Goal: Communication & Community: Answer question/provide support

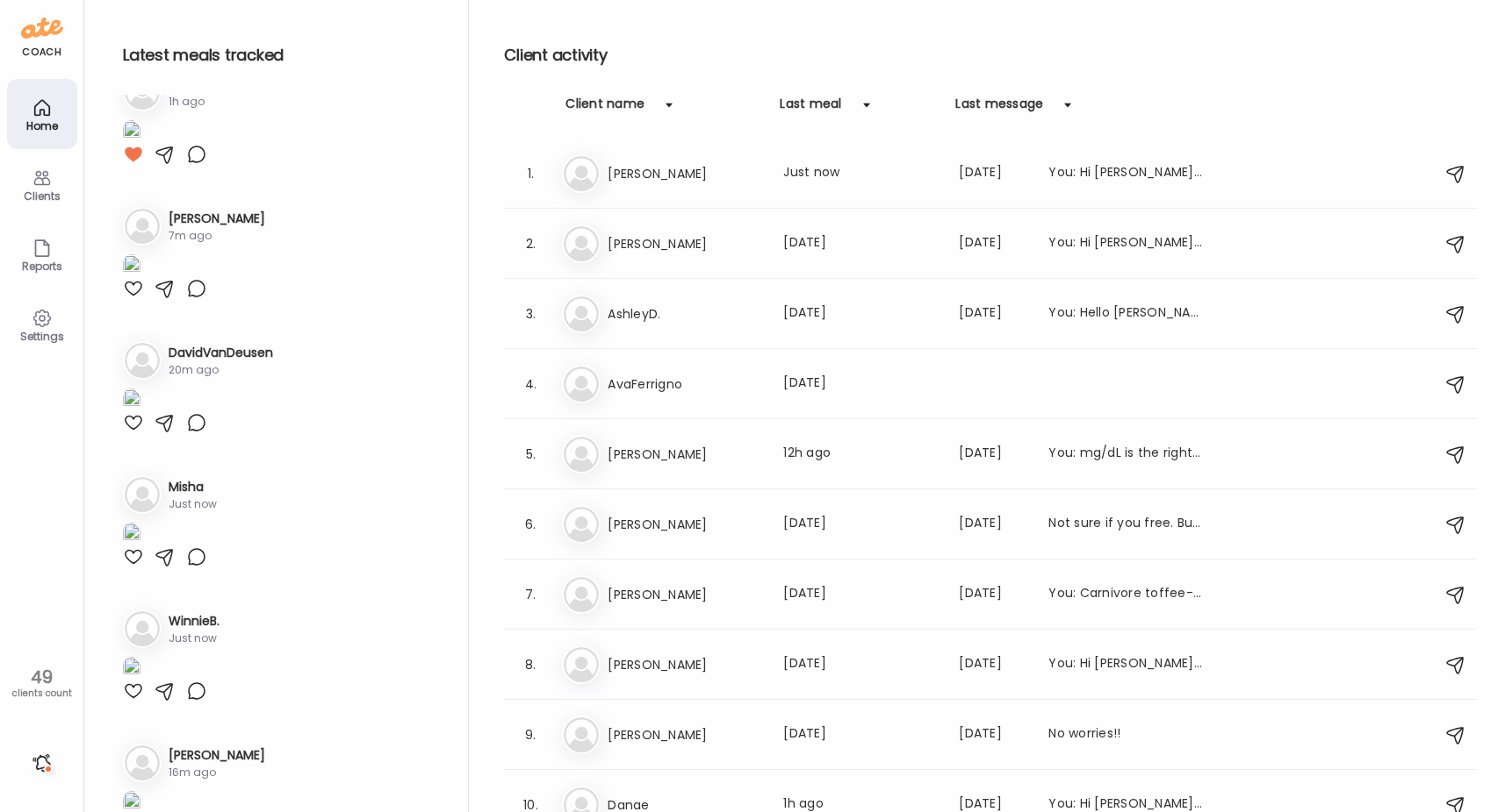
scroll to position [526, 0]
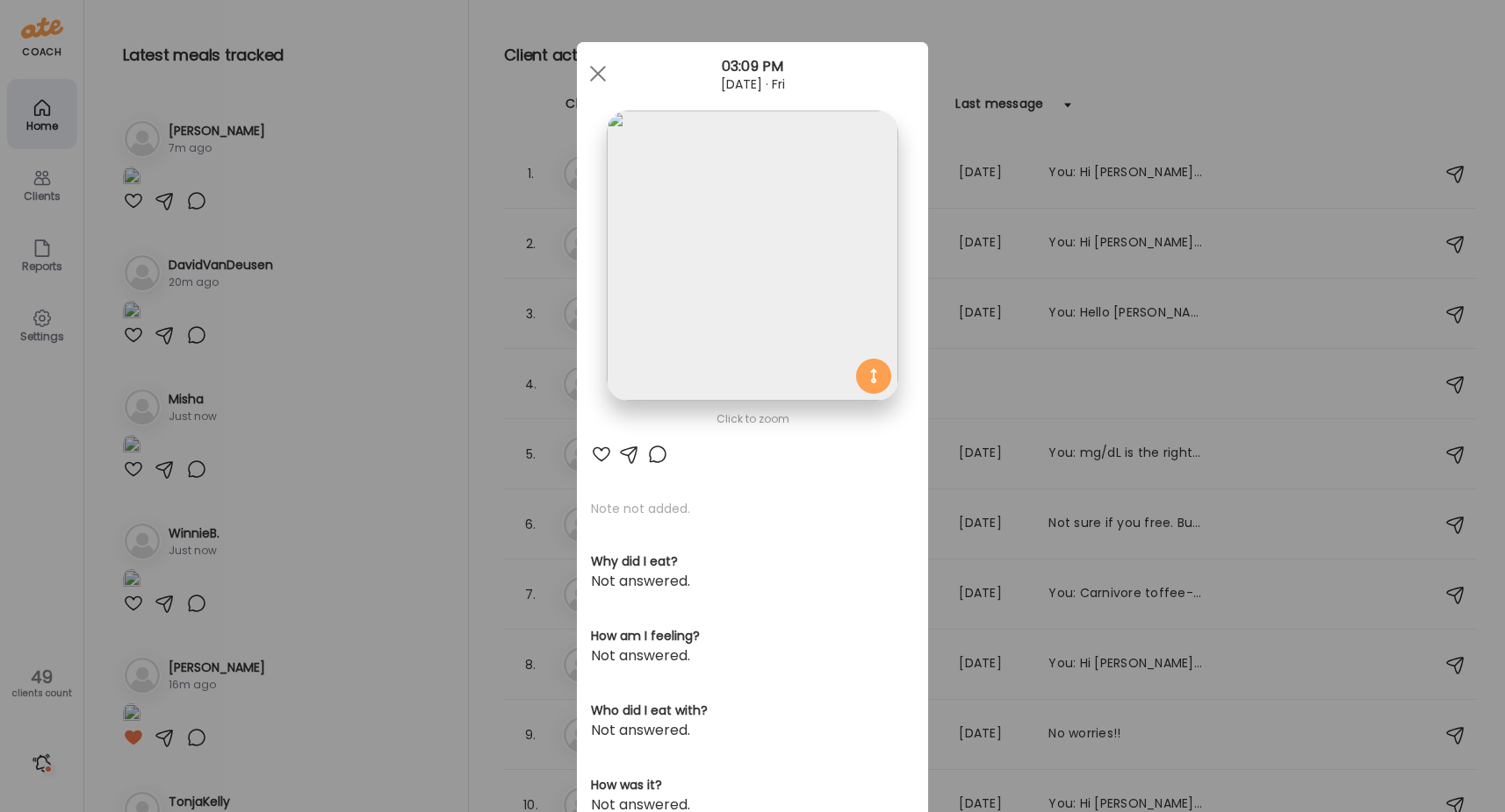
click at [397, 415] on div "Ate Coach Dashboard Wahoo! It’s official Take a moment to set up your Coach Pro…" at bounding box center [752, 406] width 1505 height 812
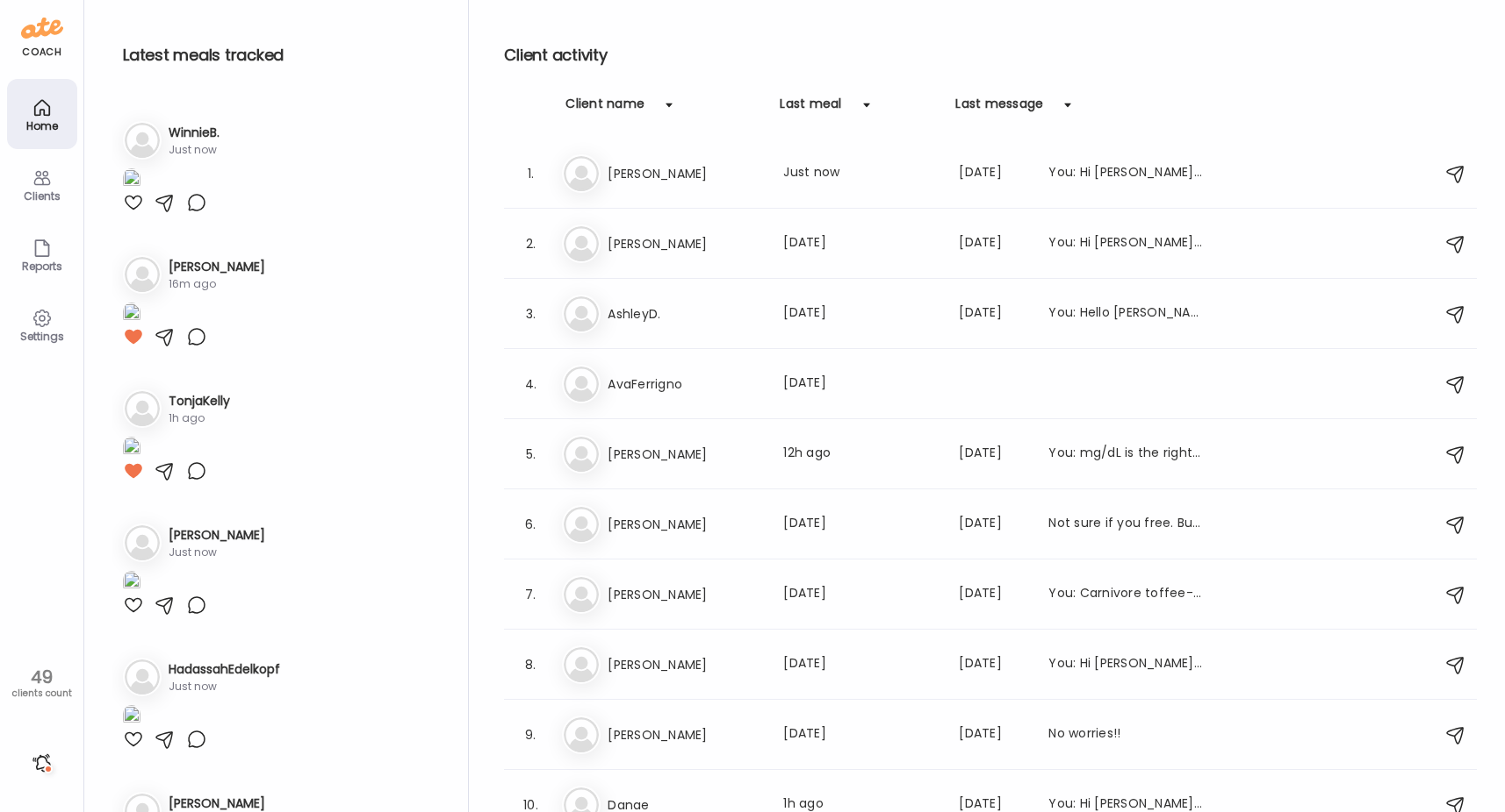
scroll to position [1053, 0]
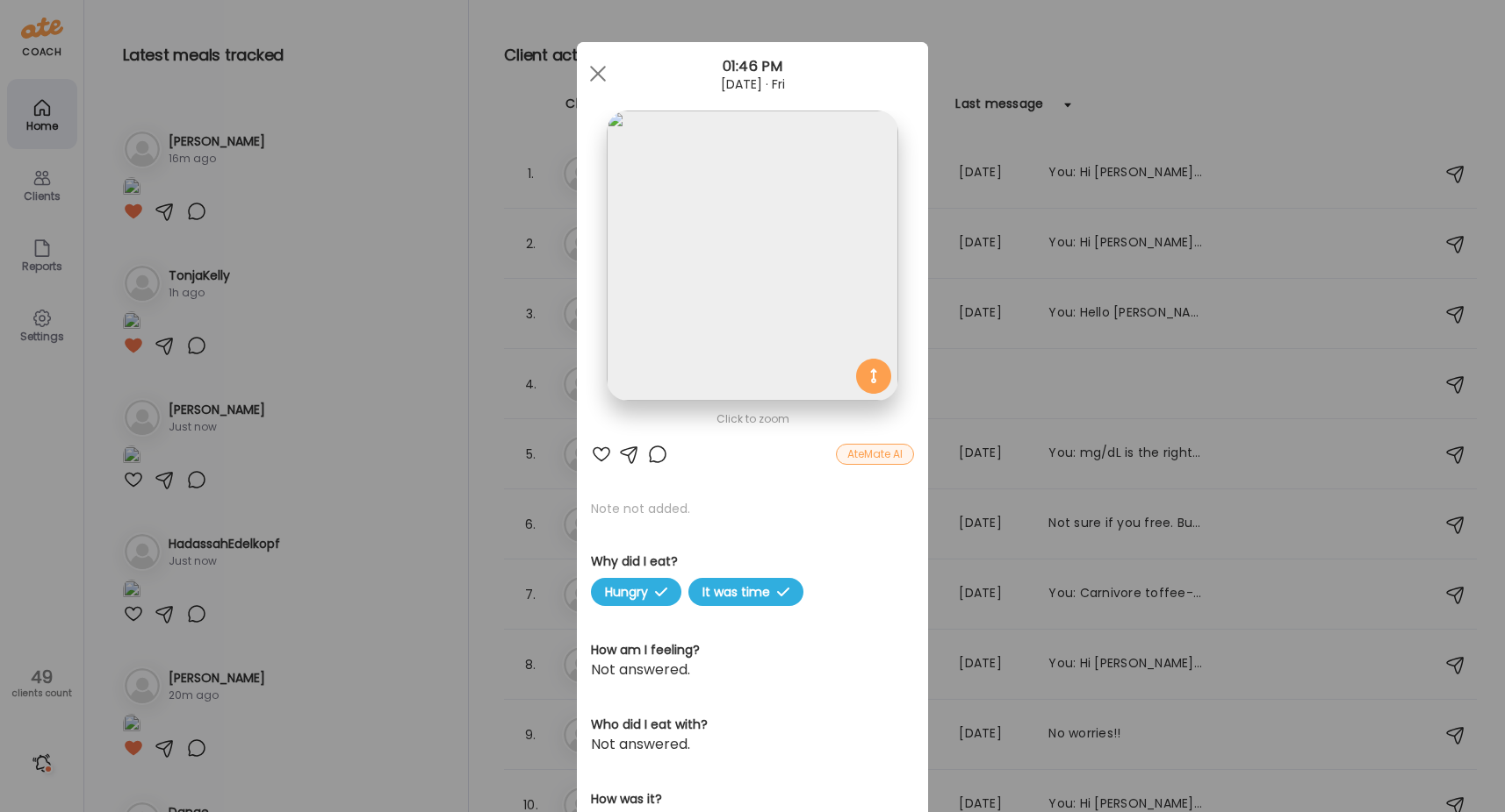
click at [776, 287] on img at bounding box center [752, 256] width 291 height 291
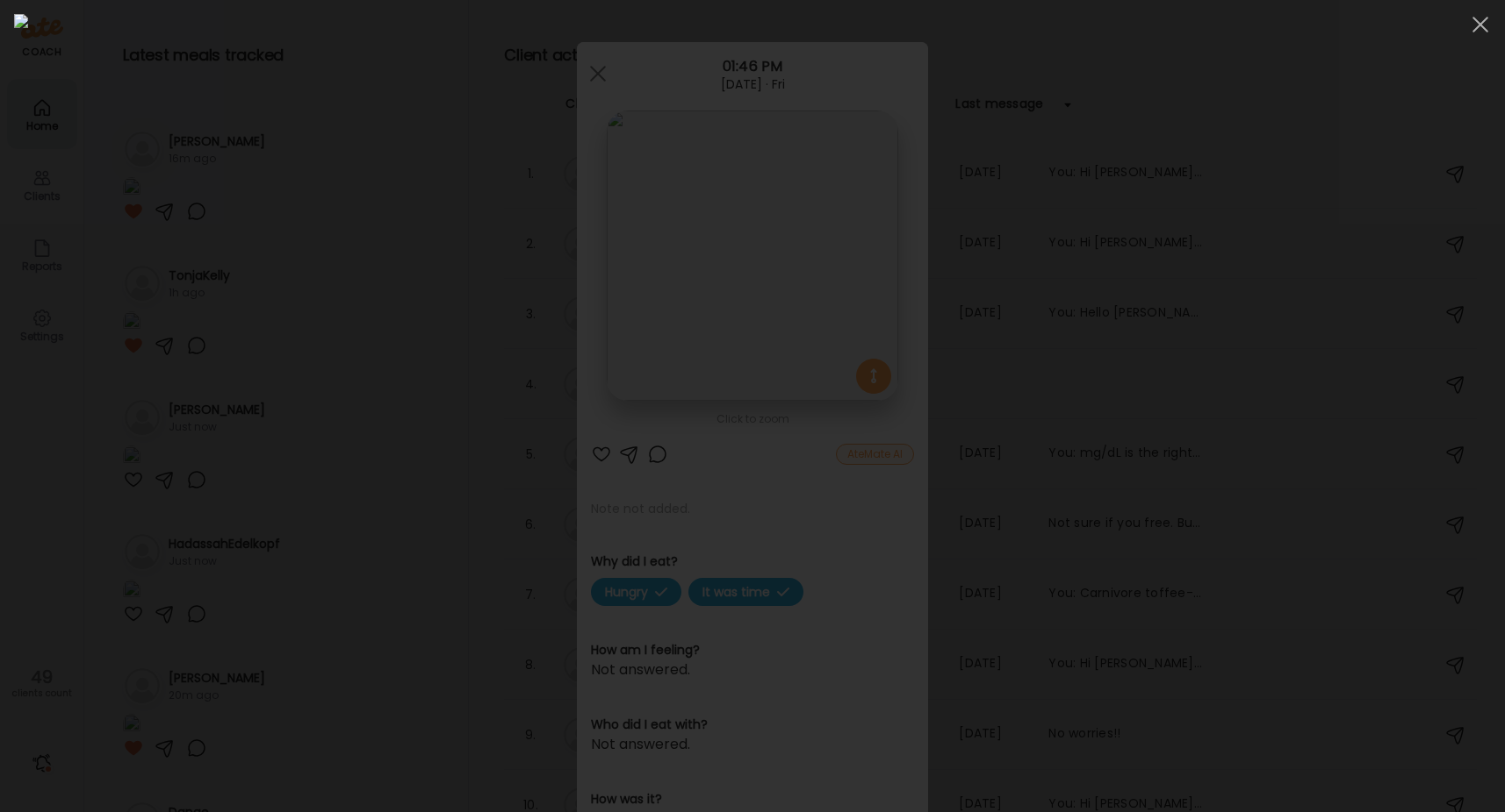
click at [269, 293] on div at bounding box center [752, 406] width 1477 height 785
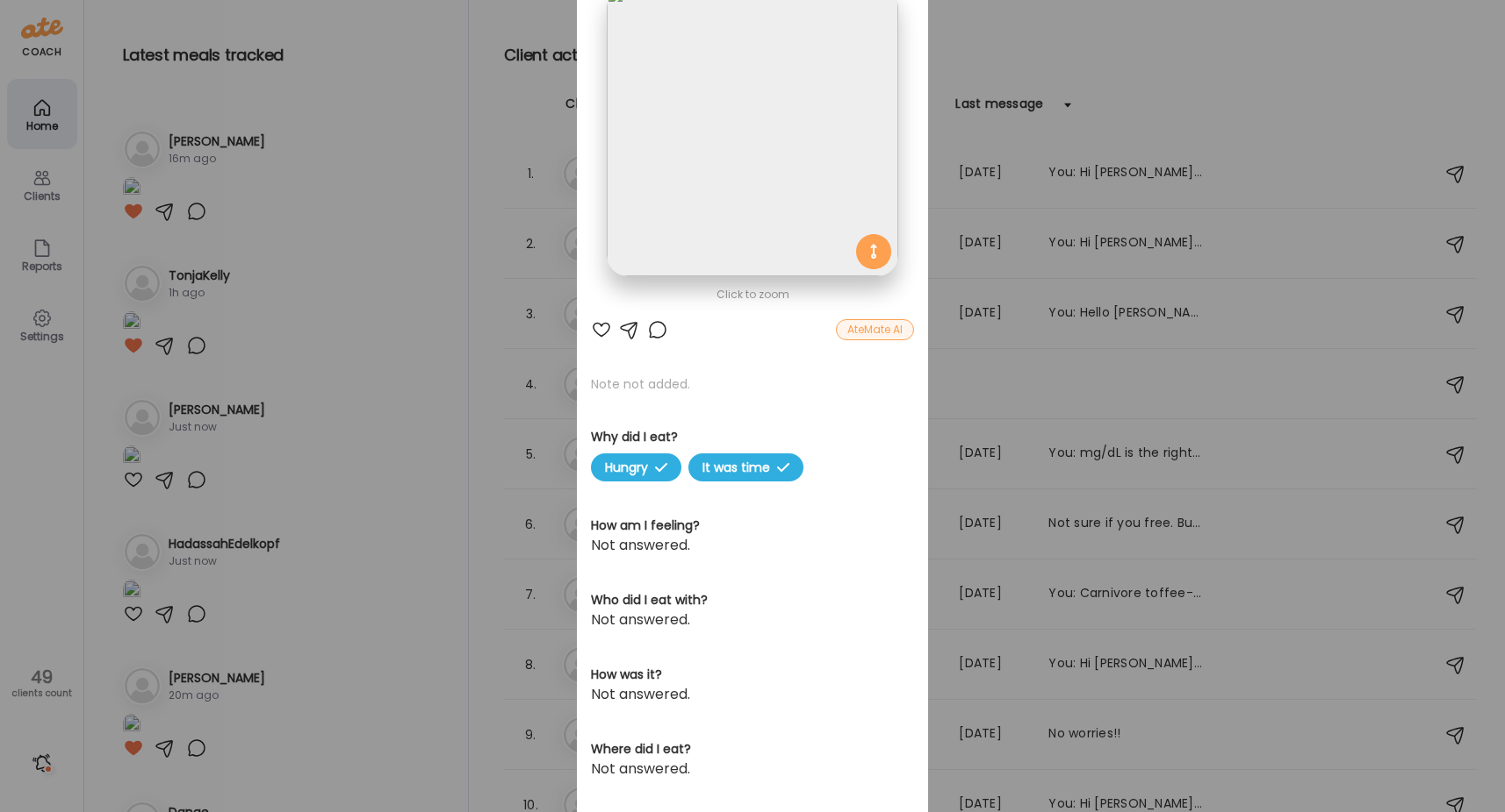
scroll to position [318, 0]
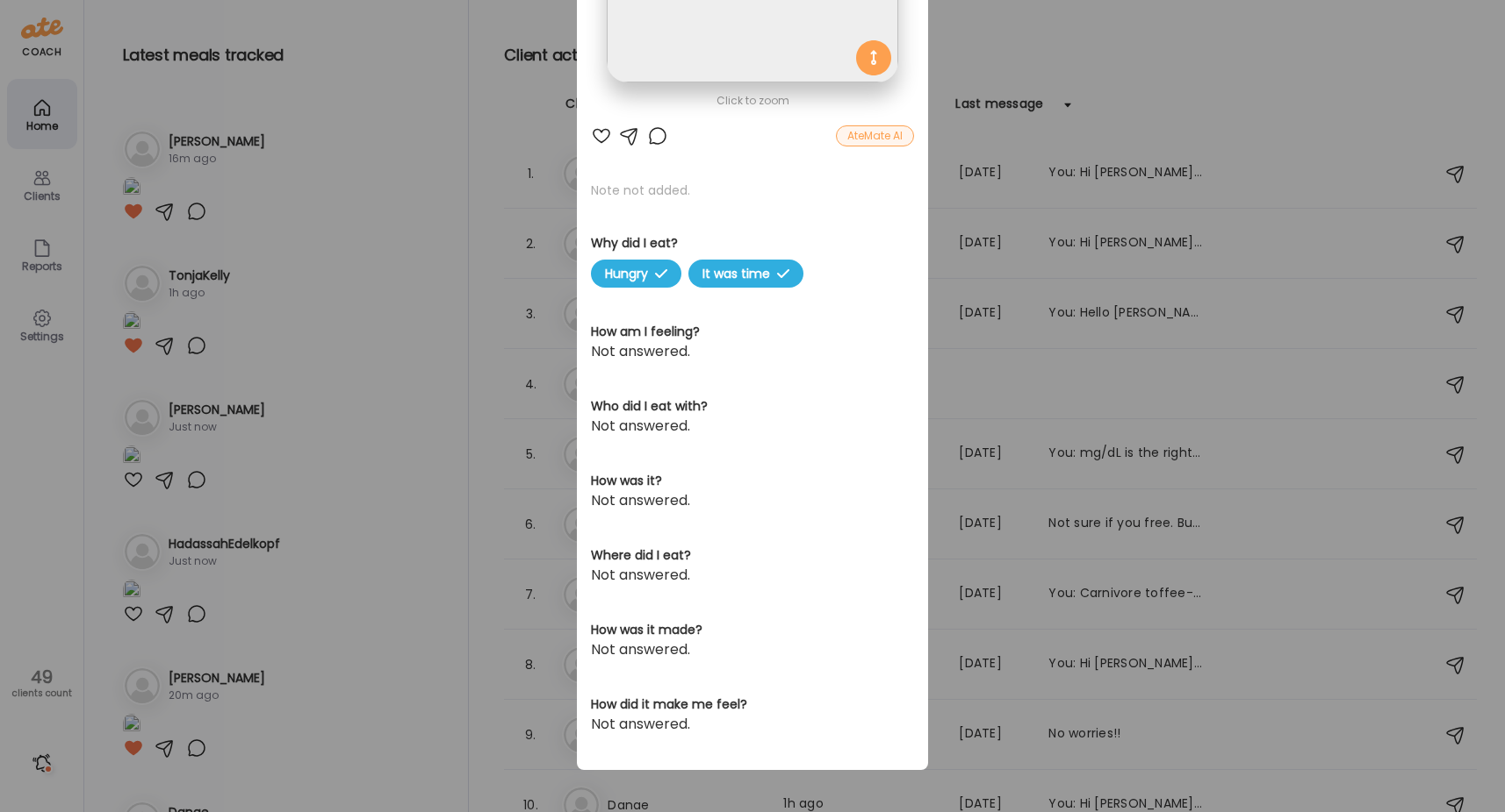
click at [359, 253] on div "Ate Coach Dashboard Wahoo! It’s official Take a moment to set up your Coach Pro…" at bounding box center [752, 406] width 1505 height 812
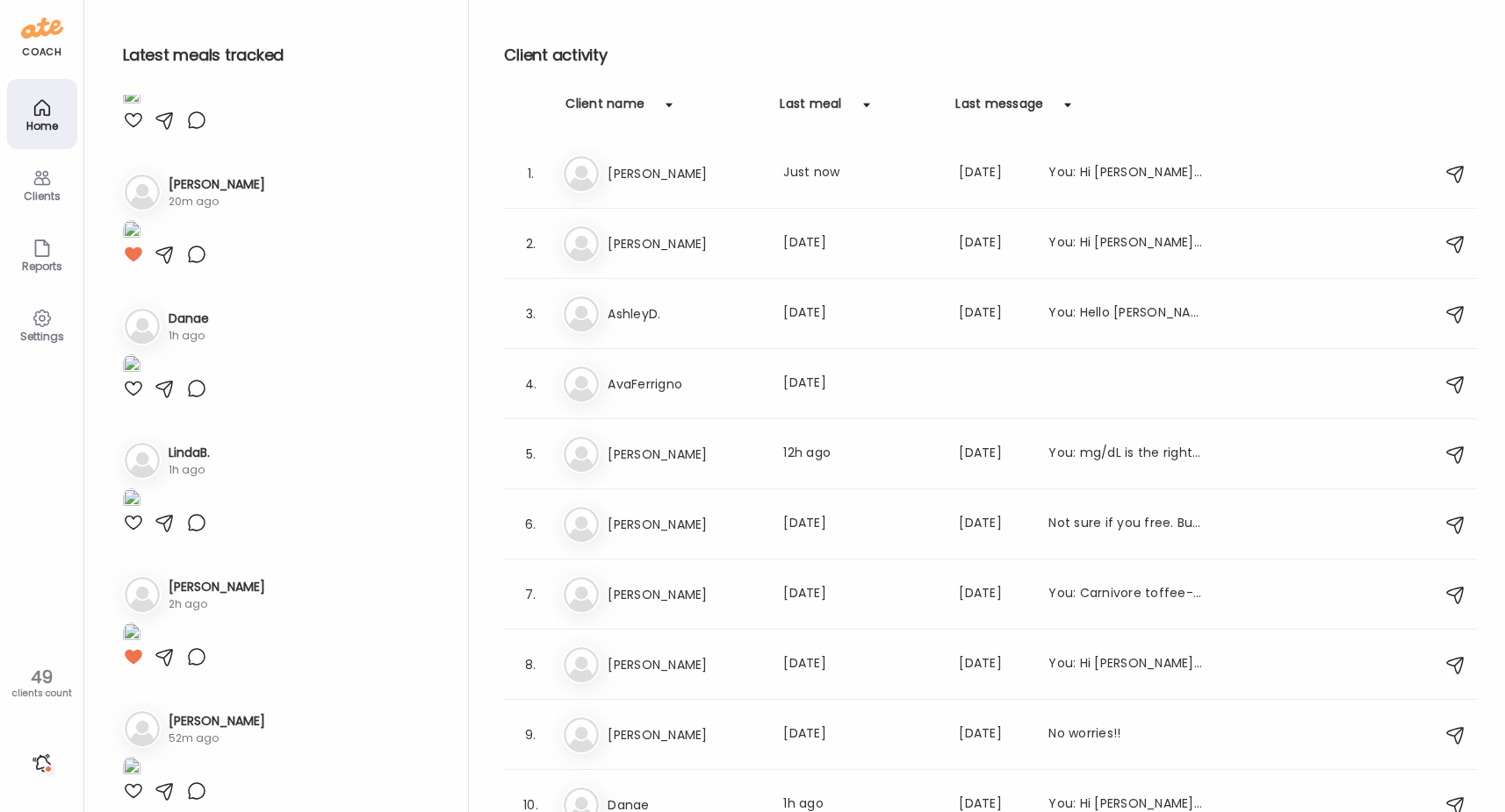
scroll to position [1579, 0]
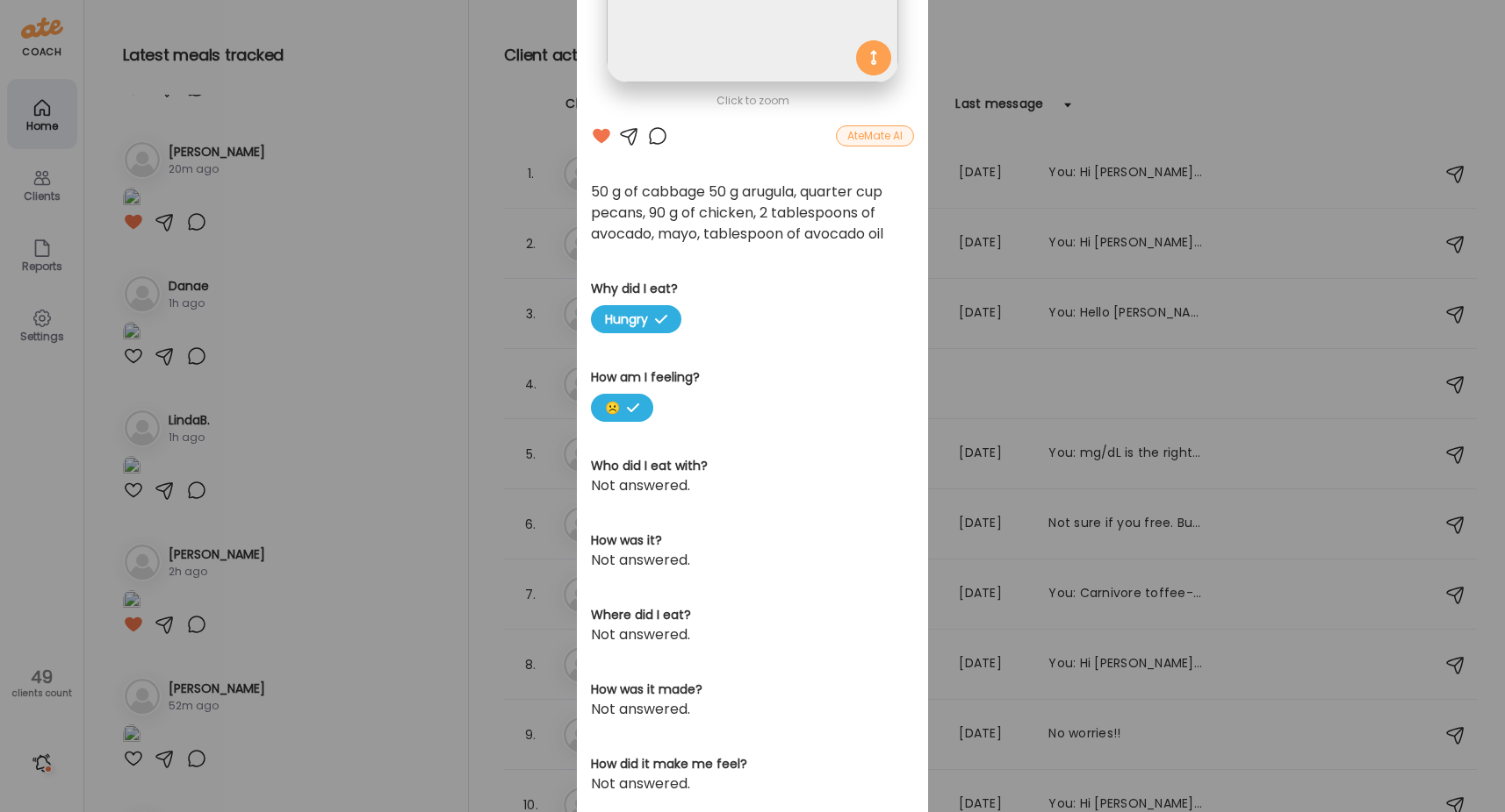
click at [647, 138] on div at bounding box center [657, 135] width 21 height 21
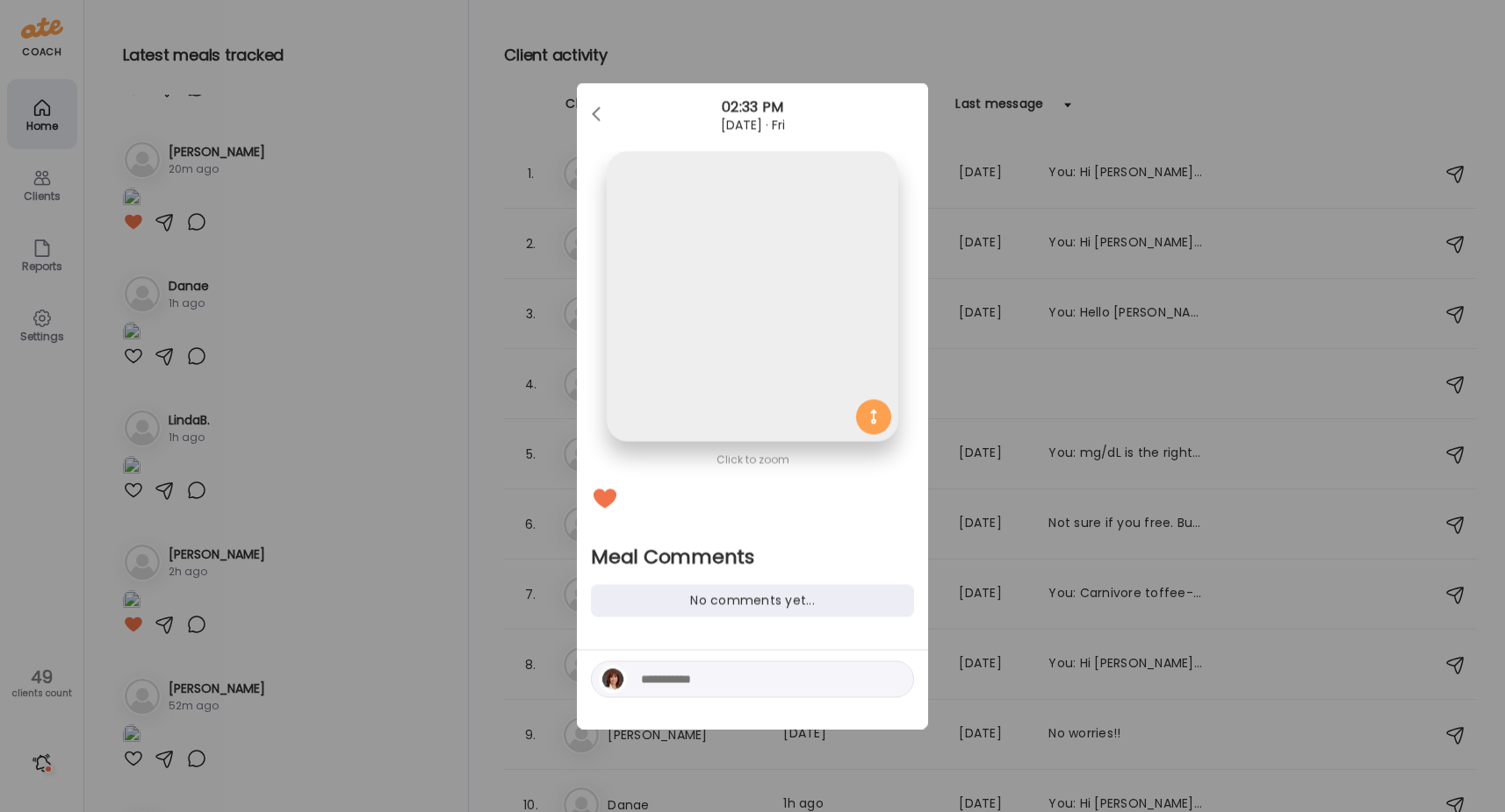
scroll to position [0, 0]
click at [699, 686] on textarea at bounding box center [758, 679] width 237 height 21
type textarea "**********"
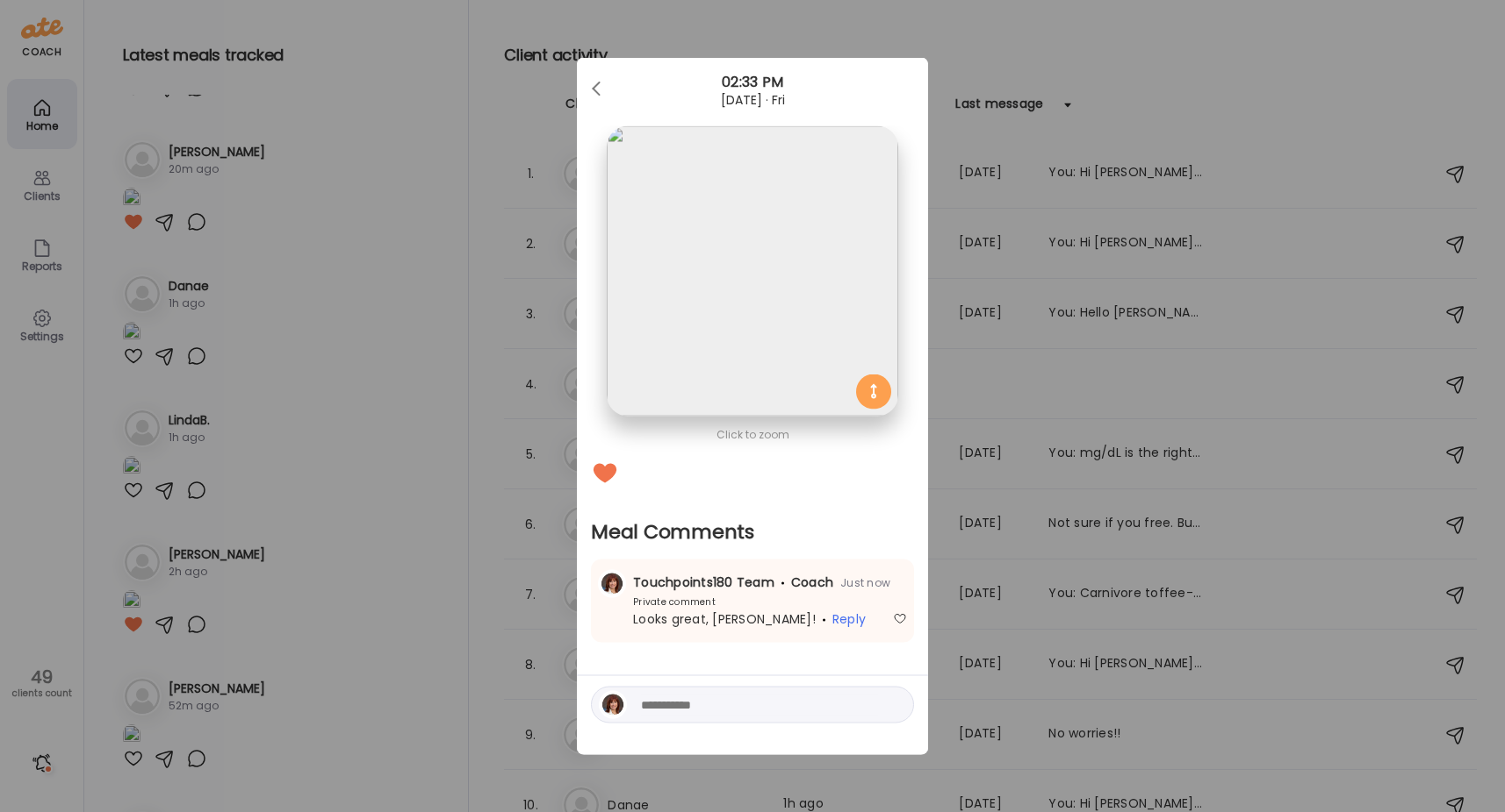
click at [443, 304] on div "Ate Coach Dashboard Wahoo! It’s official Take a moment to set up your Coach Pro…" at bounding box center [752, 406] width 1505 height 812
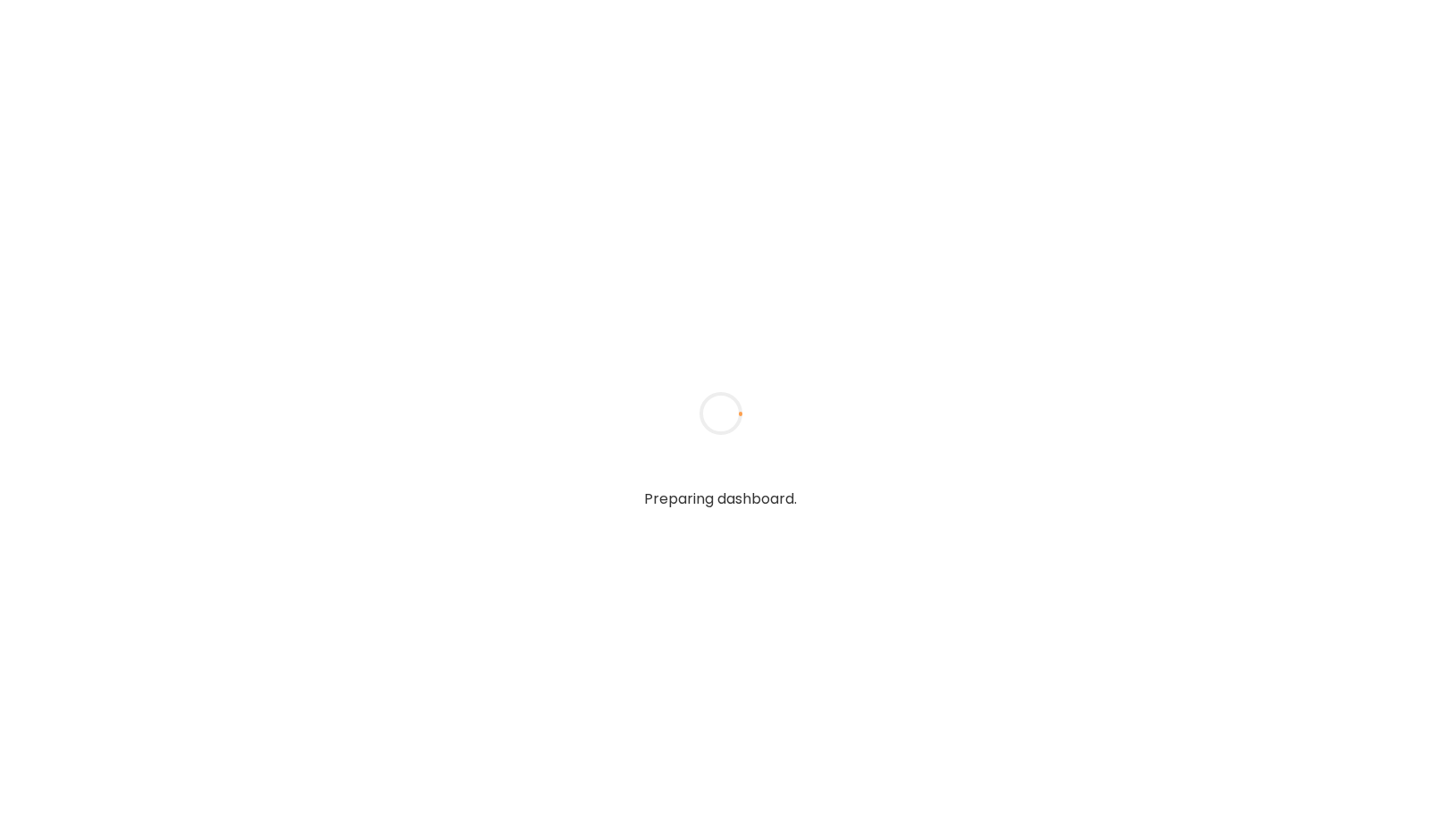
type input "**********"
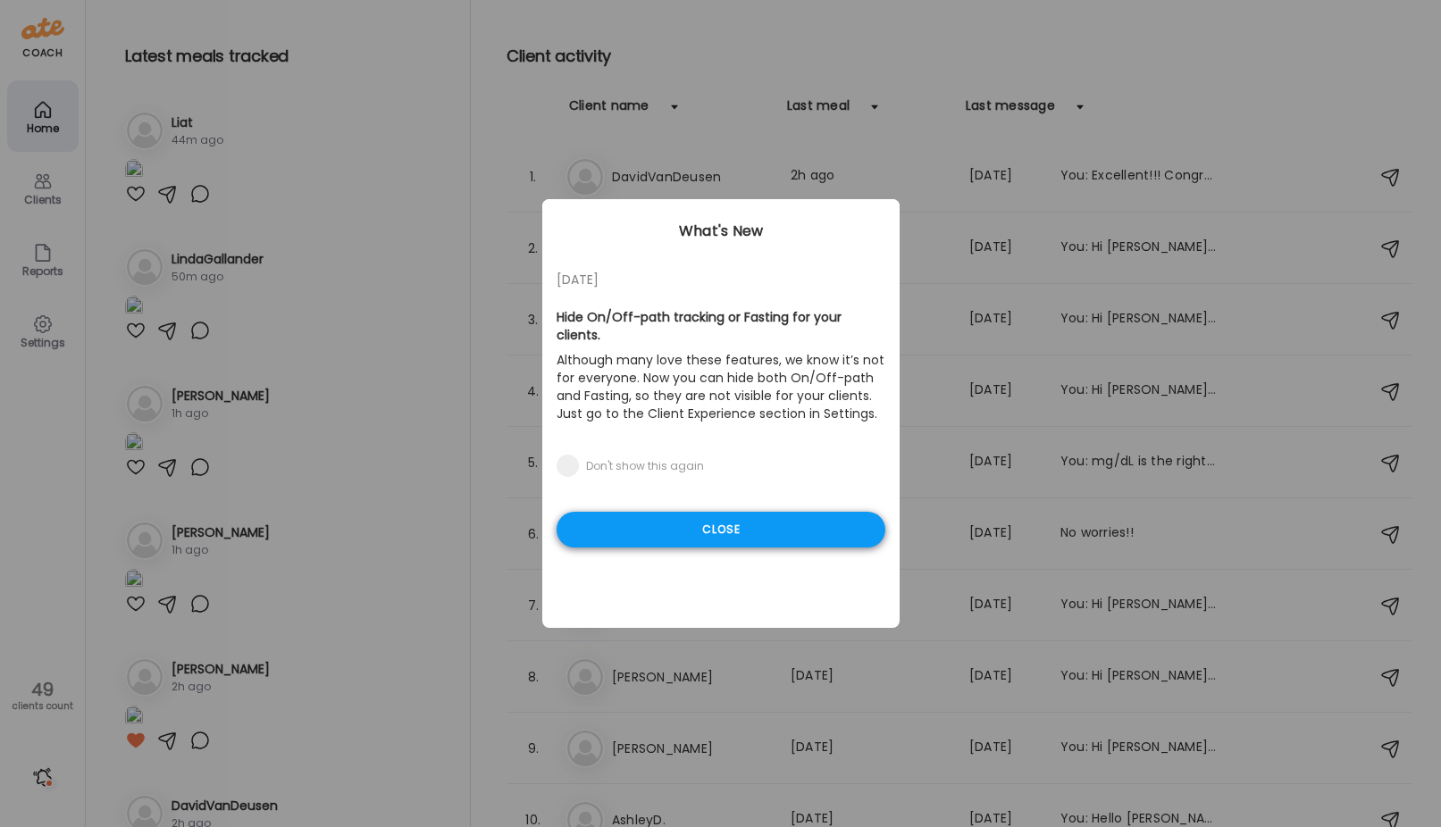
type input "**********"
click at [753, 512] on div "Close" at bounding box center [721, 530] width 329 height 36
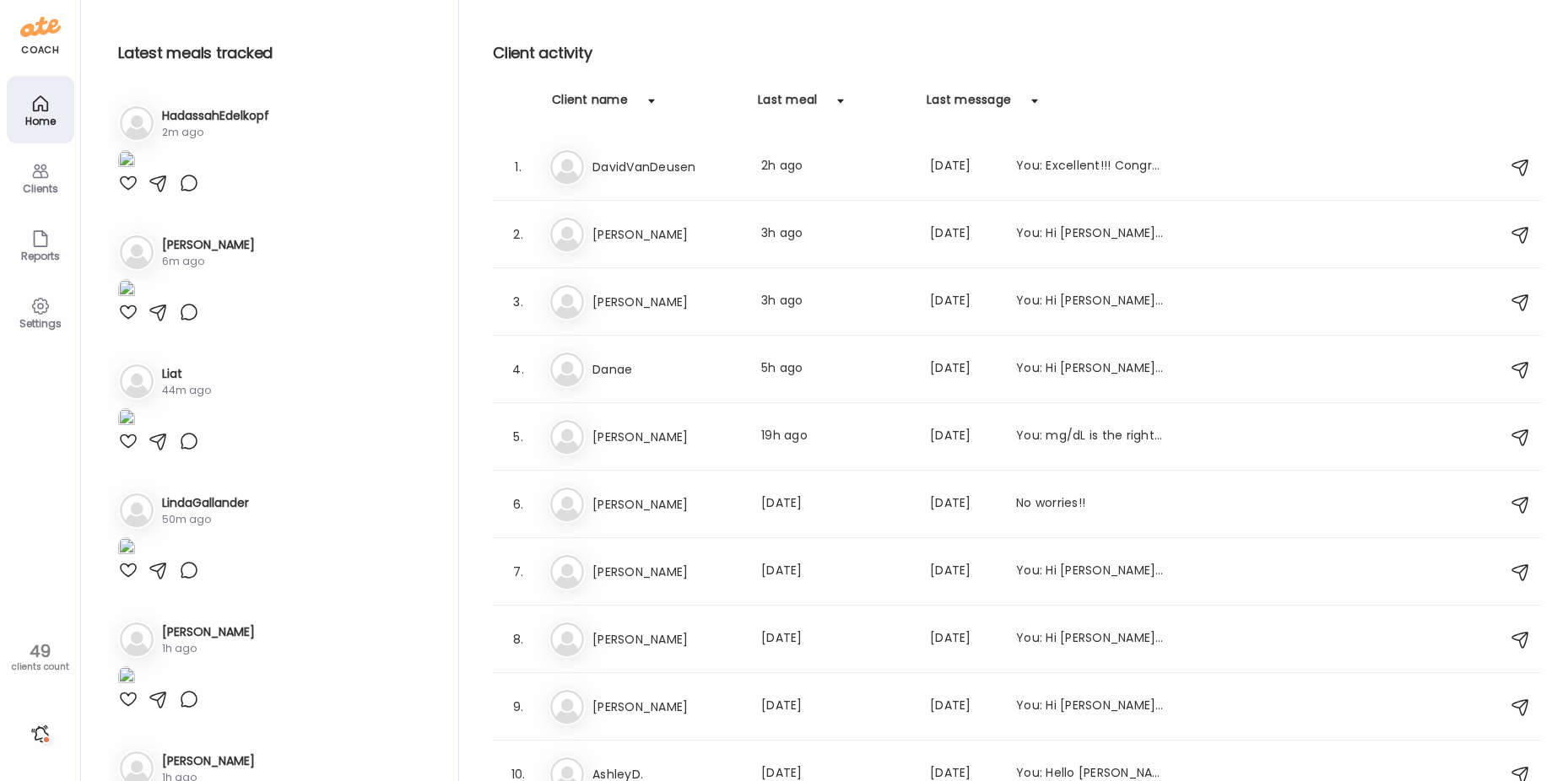
click at [135, 173] on img at bounding box center [127, 161] width 17 height 23
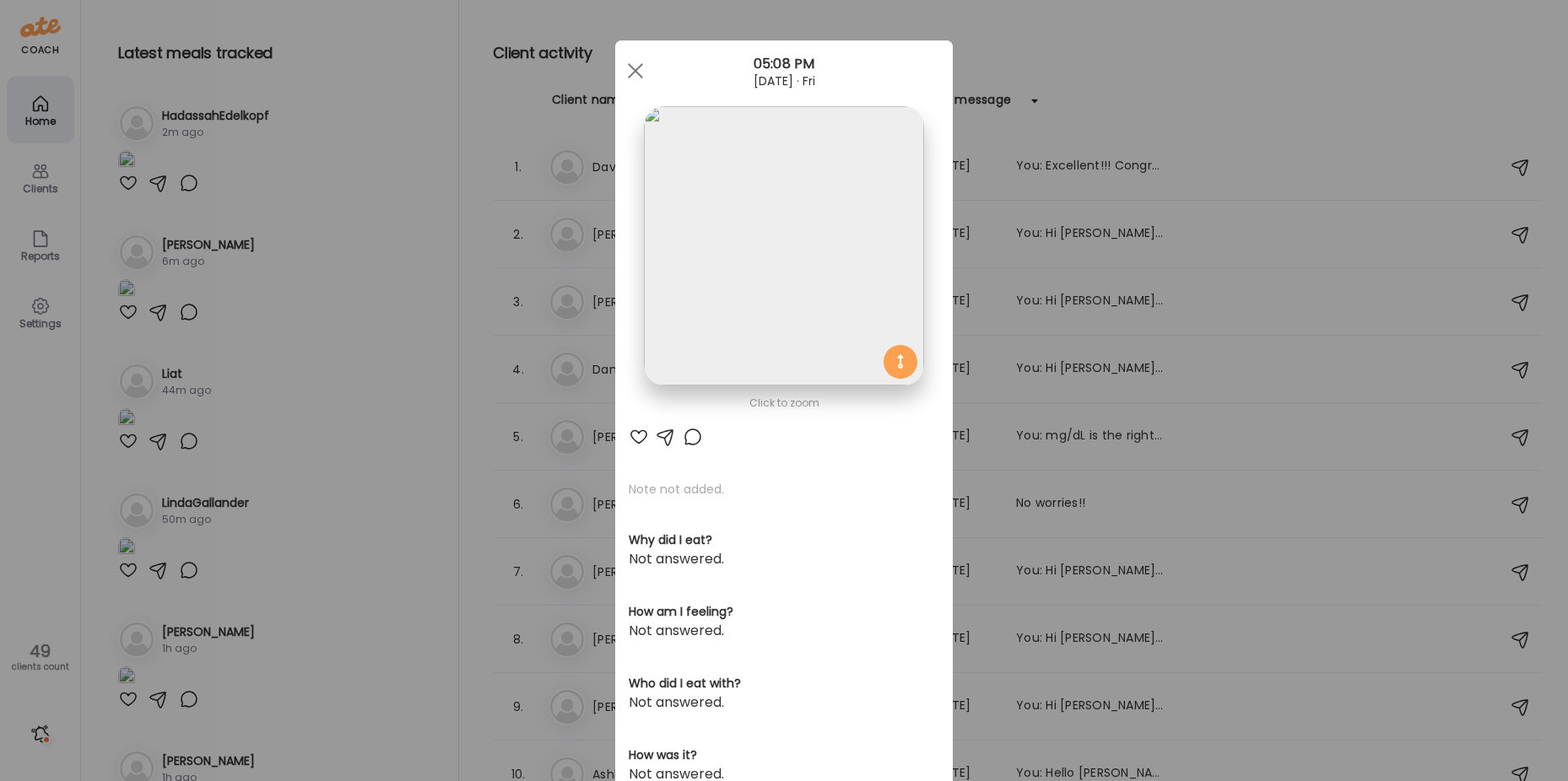
click at [694, 428] on div at bounding box center [692, 436] width 20 height 20
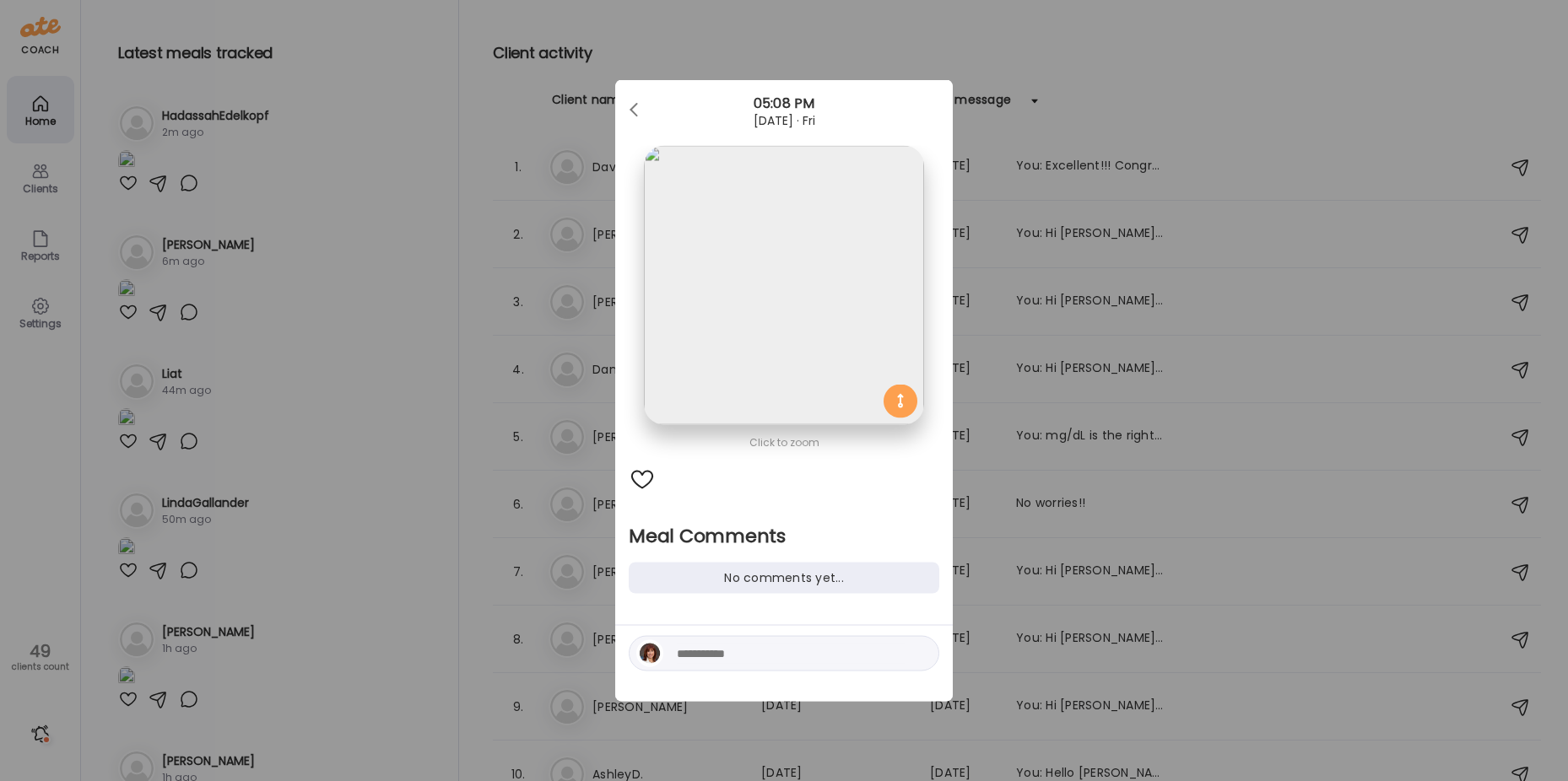
click at [733, 654] on textarea at bounding box center [791, 654] width 228 height 20
type textarea "**********"
click at [921, 649] on div at bounding box center [919, 654] width 24 height 24
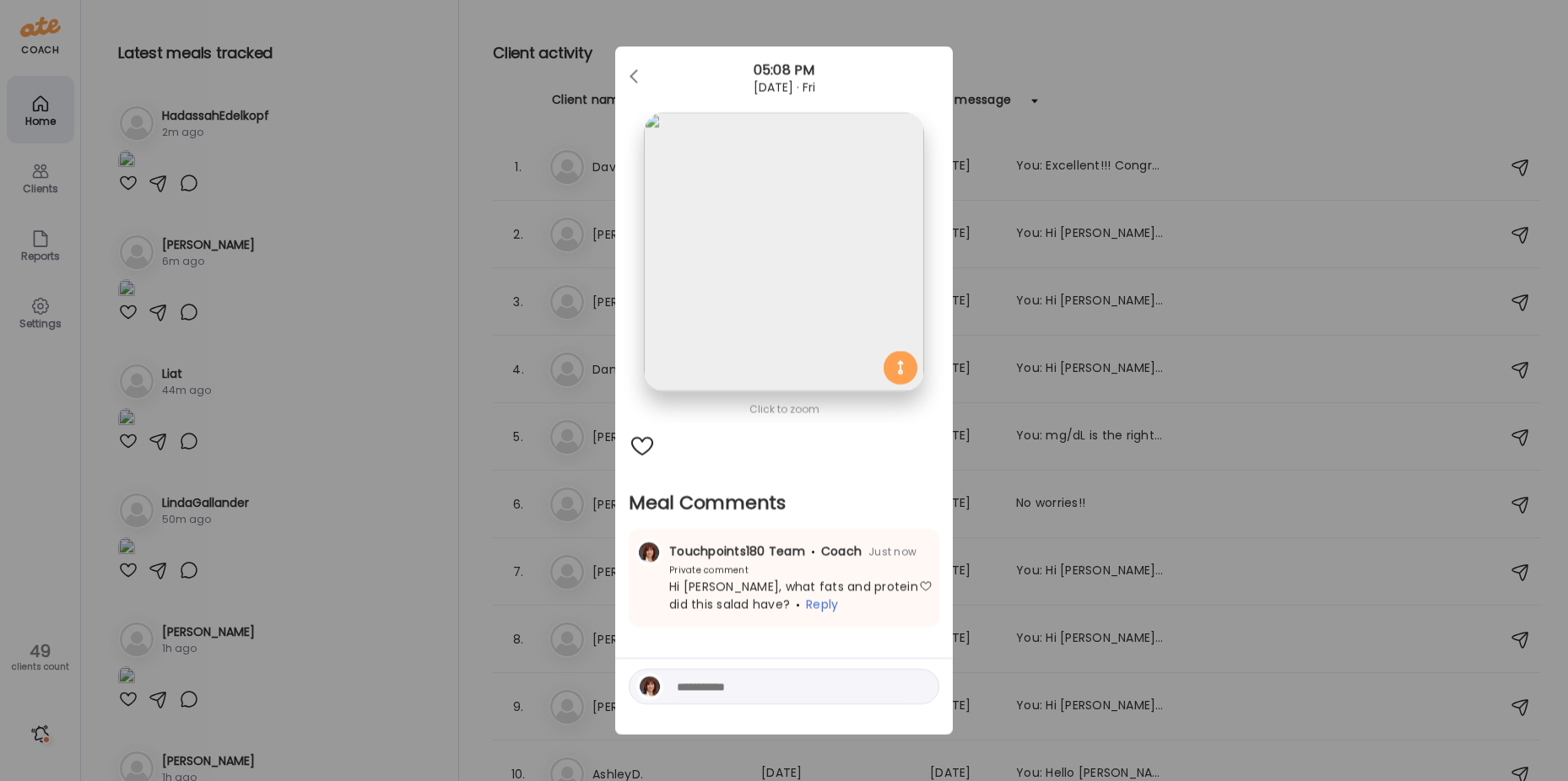
click at [377, 493] on div "Ate Coach Dashboard Wahoo! It’s official Take a moment to set up your Coach Pro…" at bounding box center [784, 390] width 1568 height 781
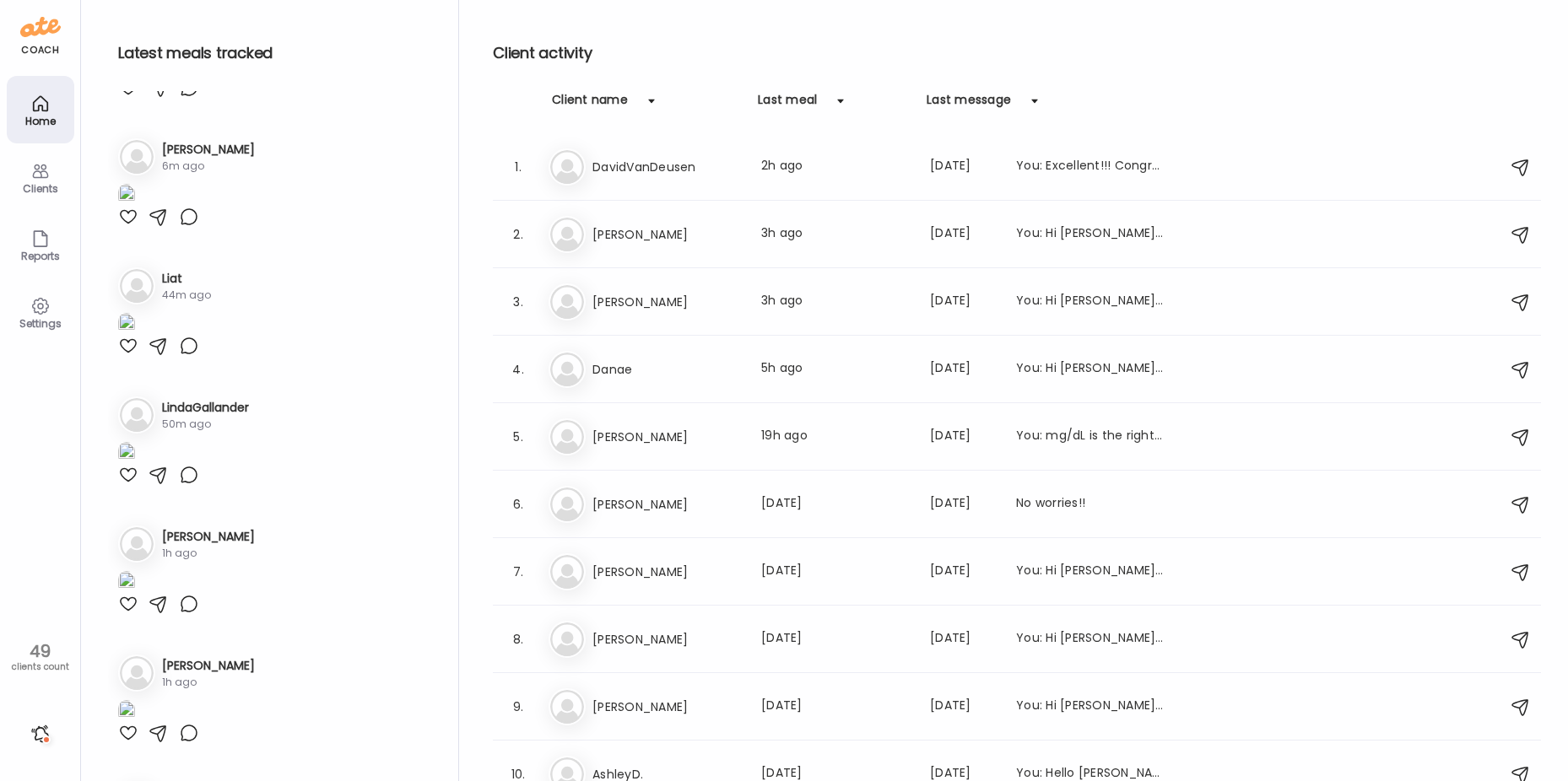
scroll to position [84, 0]
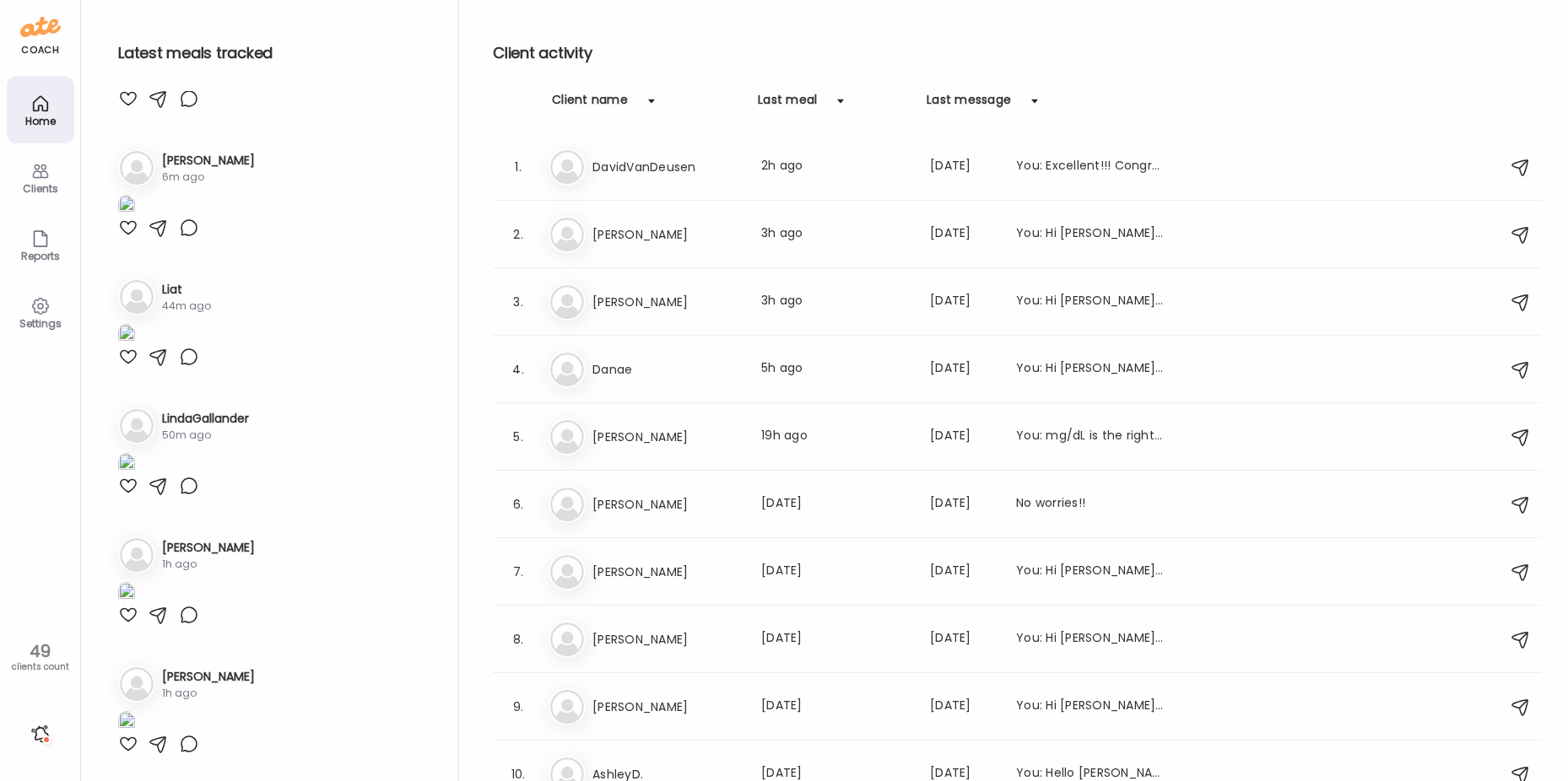
click at [135, 218] on img at bounding box center [127, 206] width 17 height 23
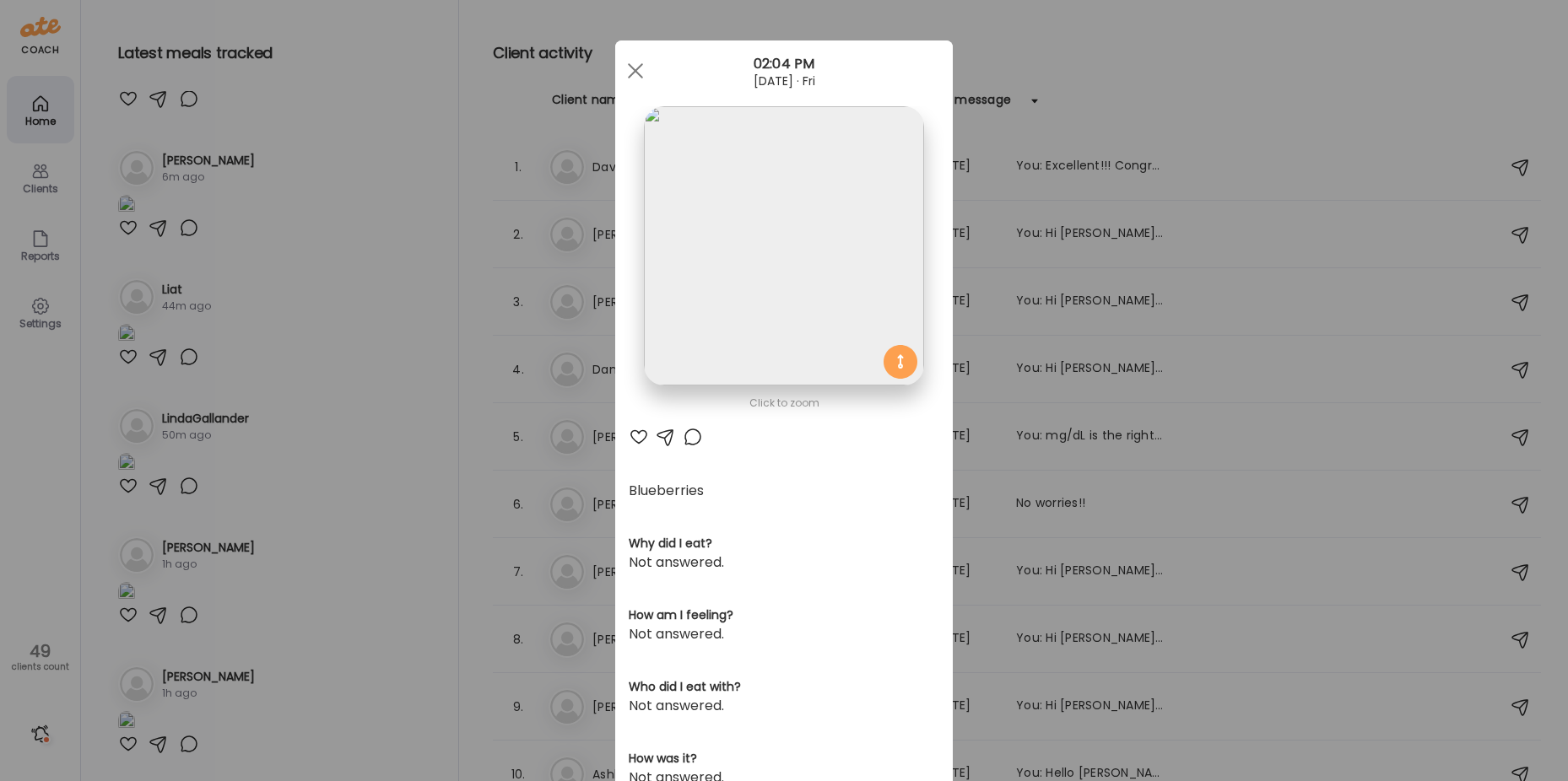
click at [683, 435] on div at bounding box center [692, 436] width 20 height 20
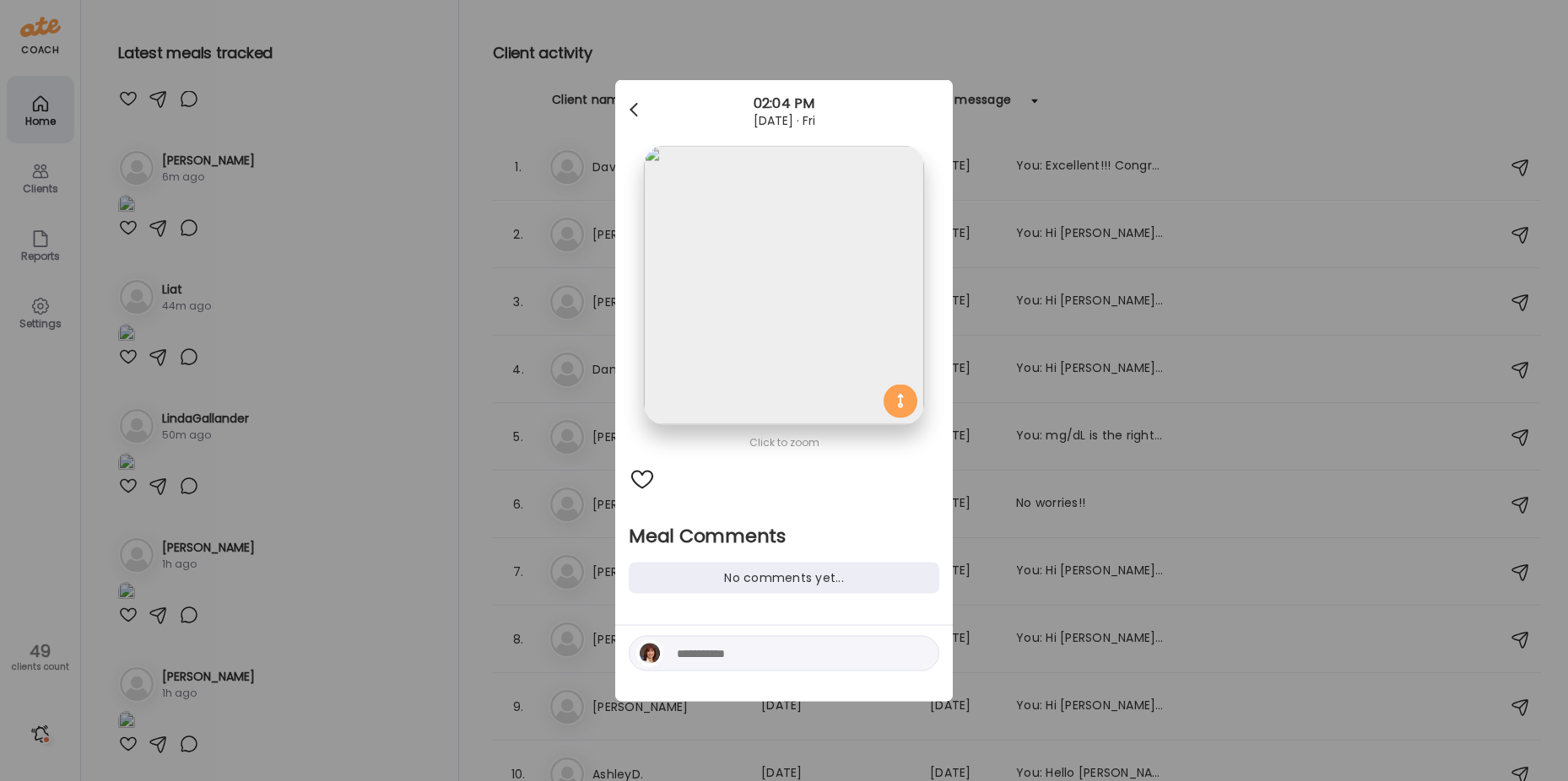
click at [645, 110] on div at bounding box center [636, 110] width 34 height 34
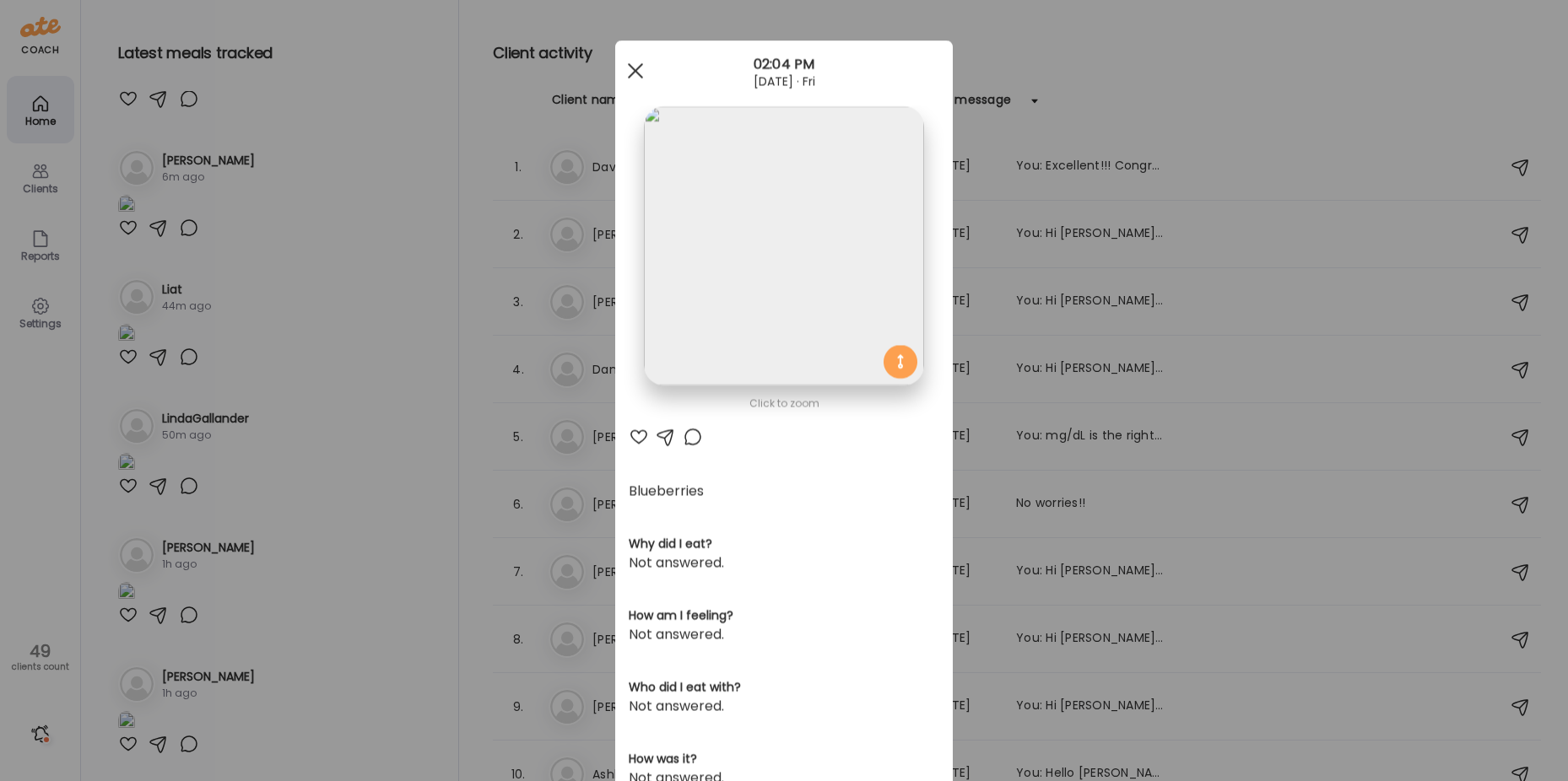
click at [630, 69] on span at bounding box center [636, 71] width 15 height 15
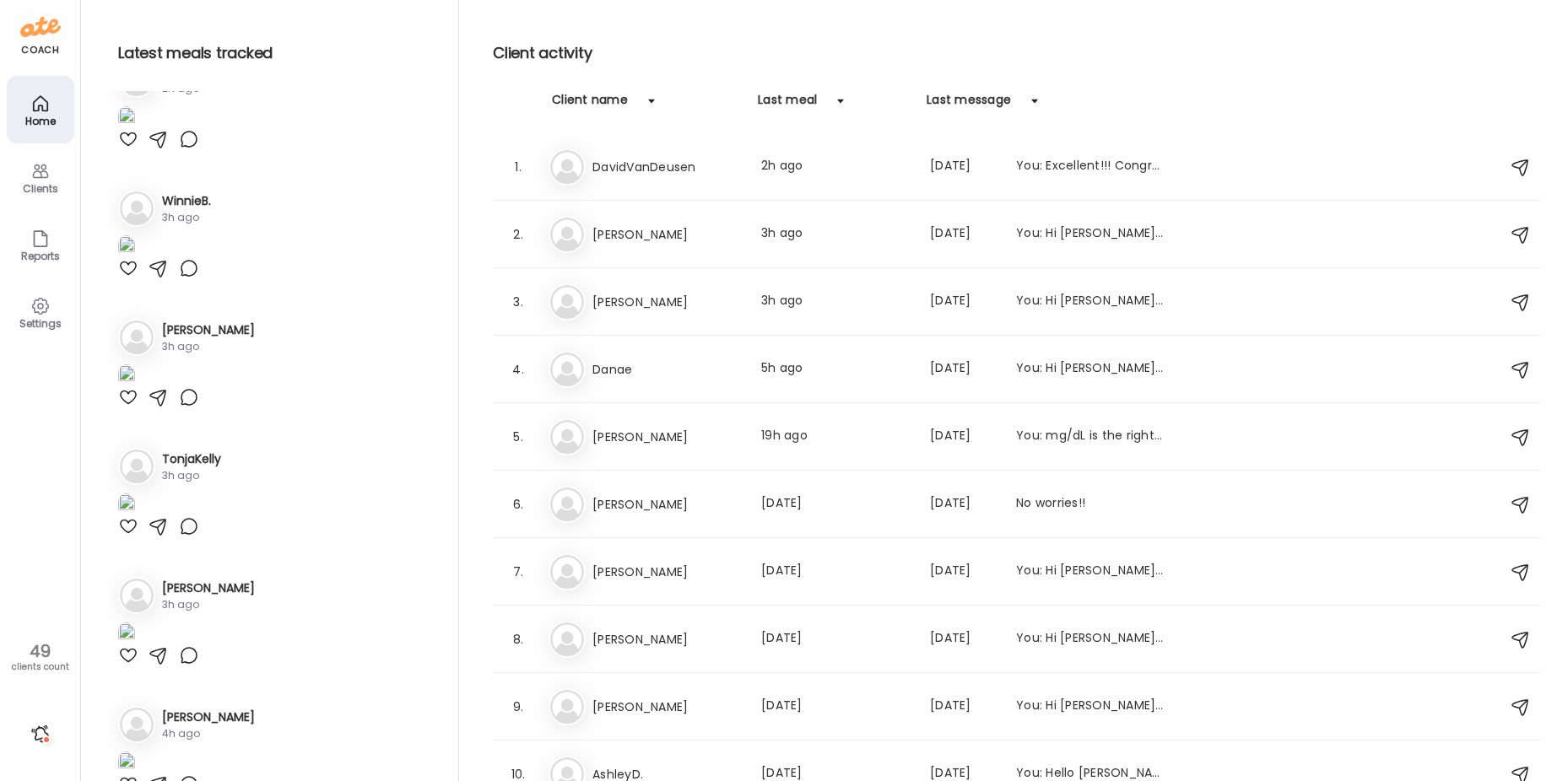
scroll to position [1097, 0]
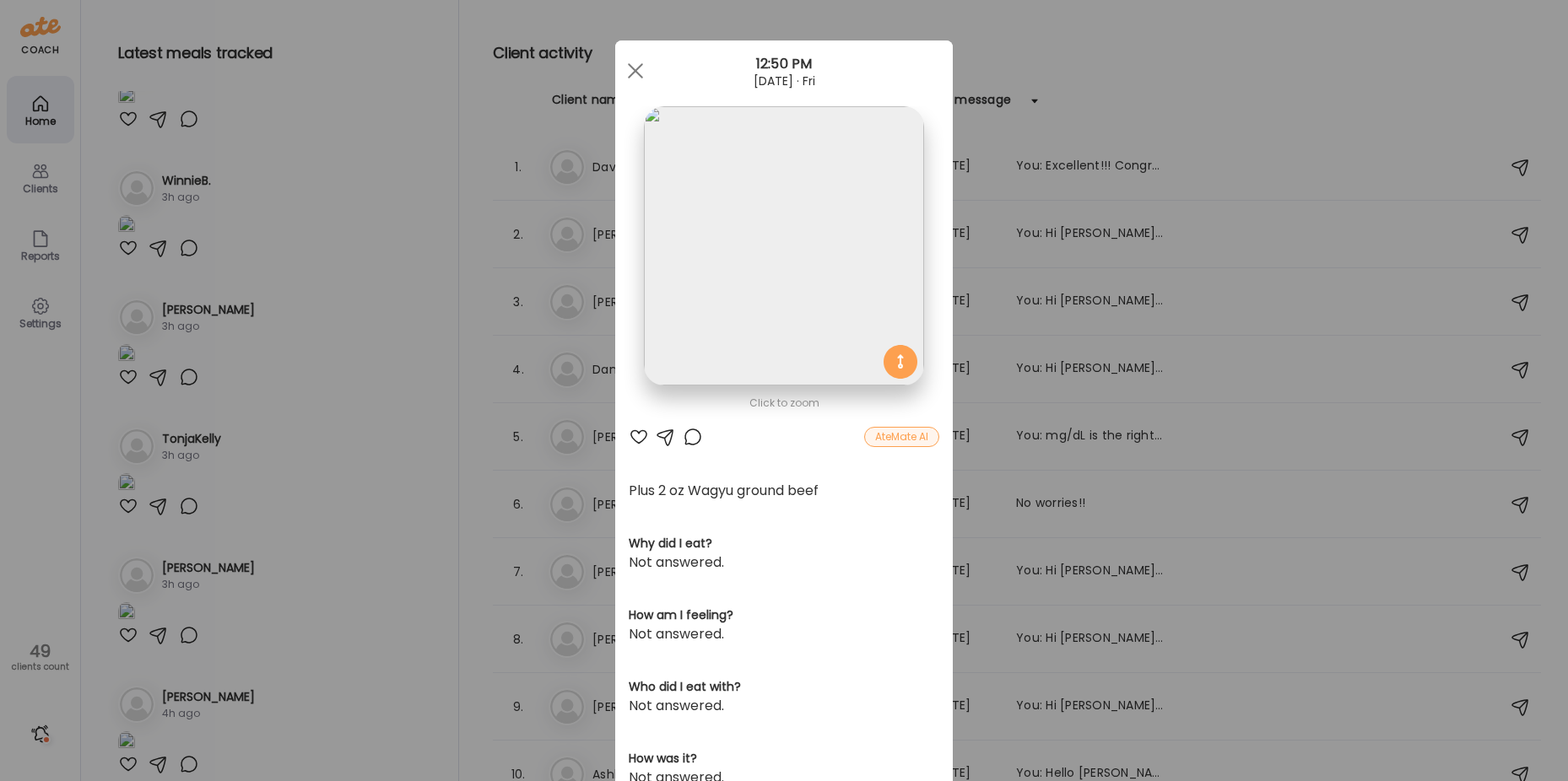
click at [787, 274] on img at bounding box center [784, 246] width 280 height 280
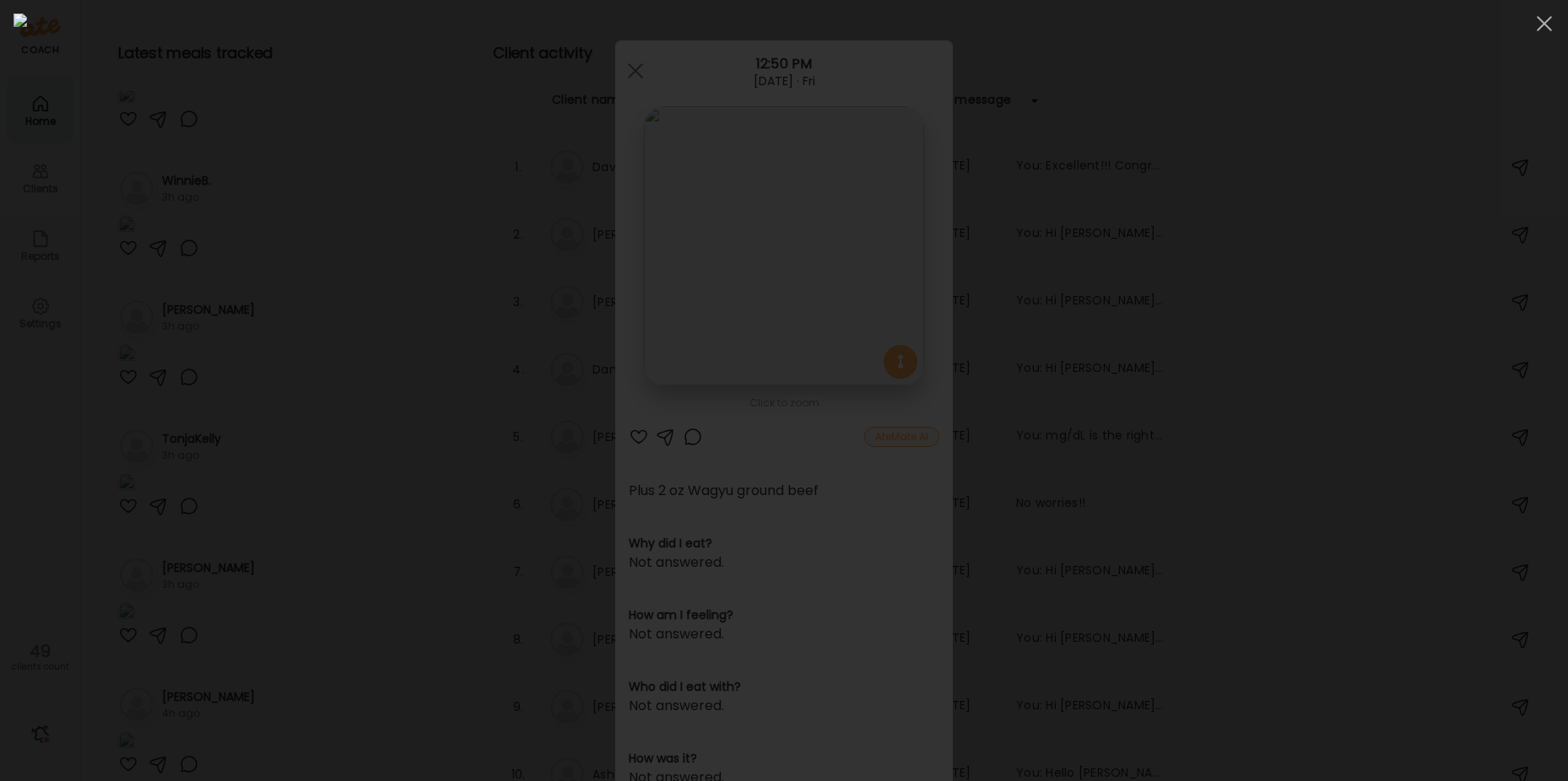
click at [1228, 472] on div at bounding box center [784, 390] width 1542 height 755
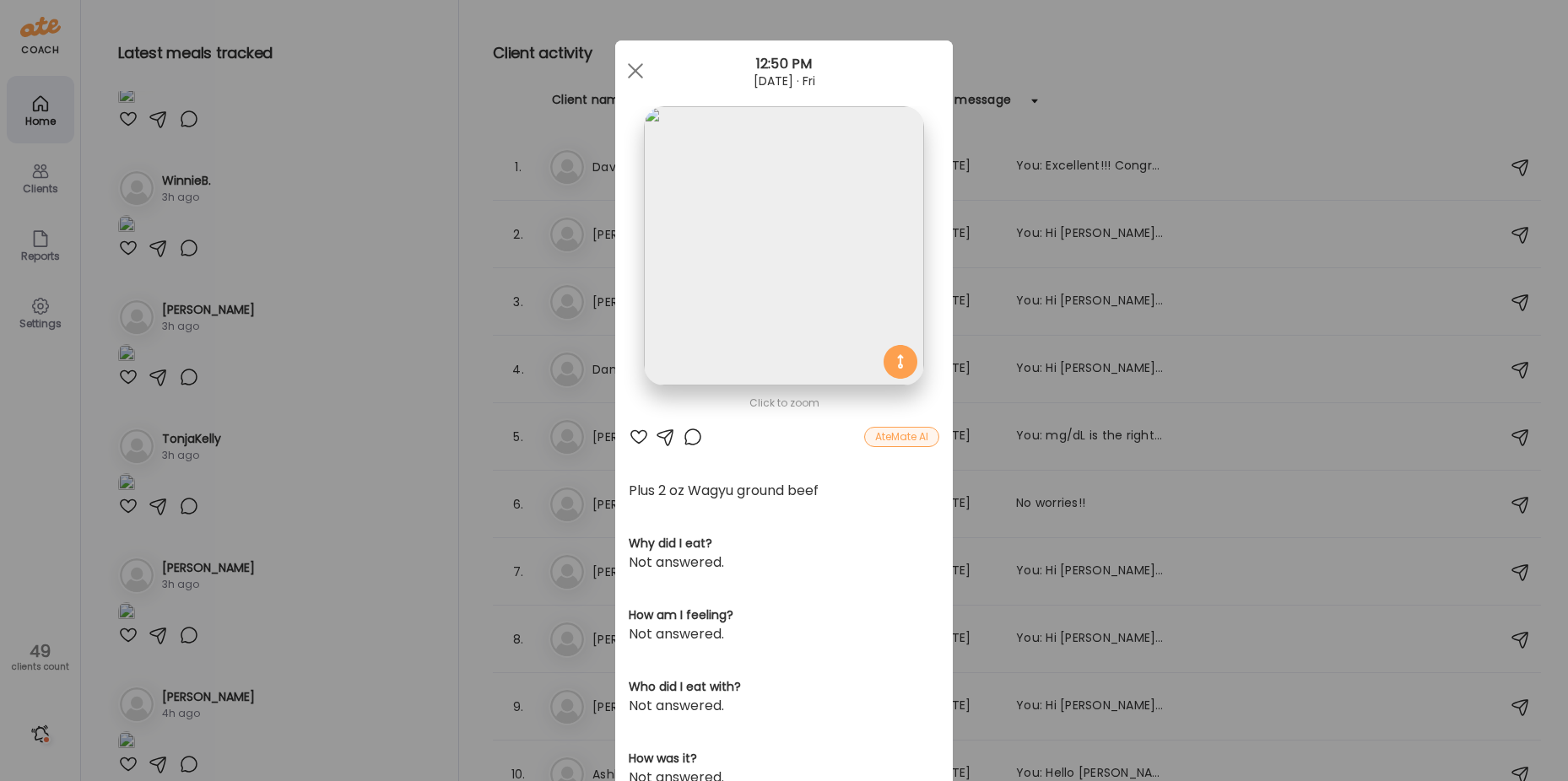
click at [630, 435] on div at bounding box center [639, 436] width 20 height 20
click at [408, 587] on div "Ate Coach Dashboard Wahoo! It’s official Take a moment to set up your Coach Pro…" at bounding box center [784, 390] width 1568 height 781
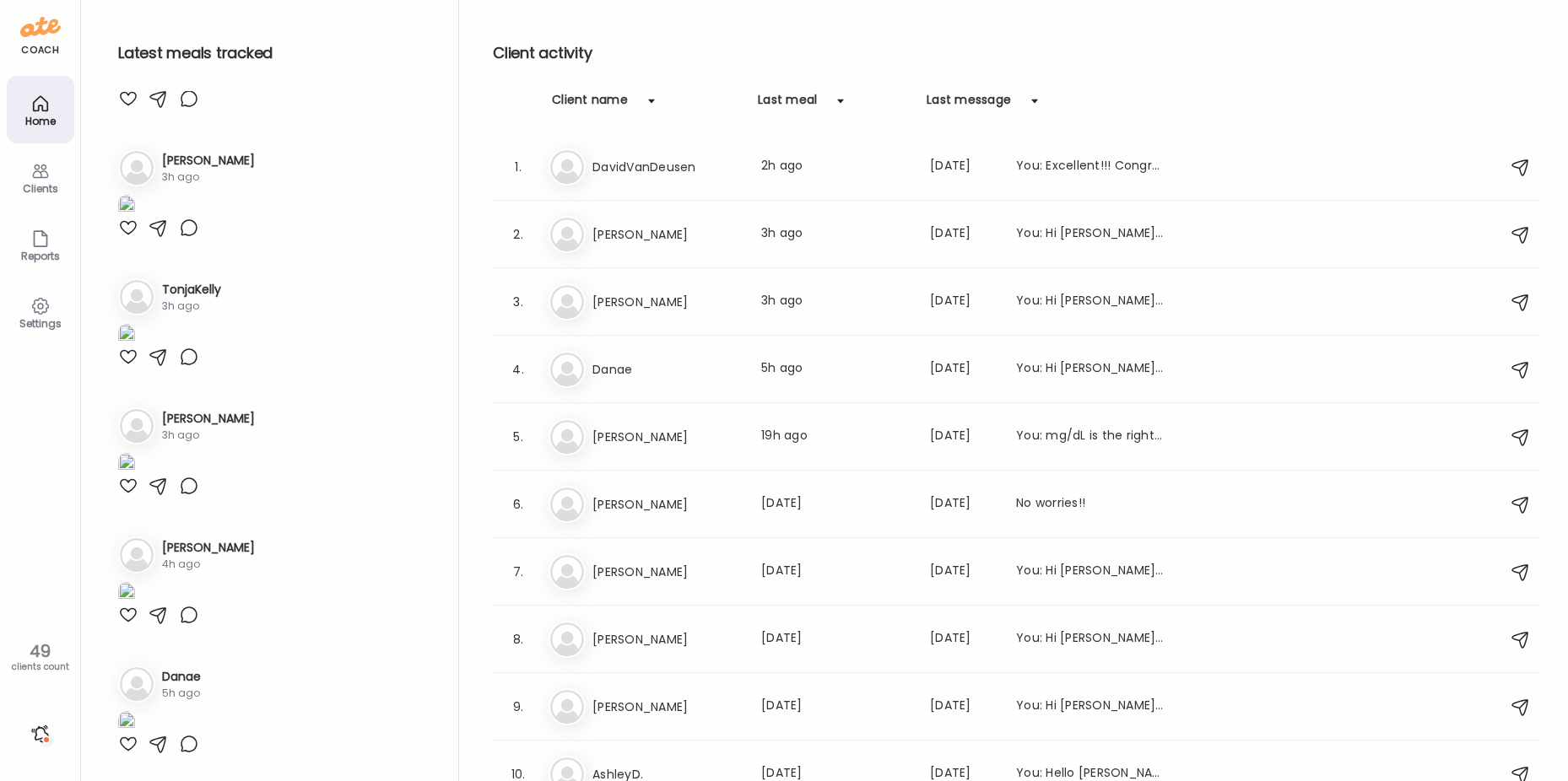
scroll to position [2279, 0]
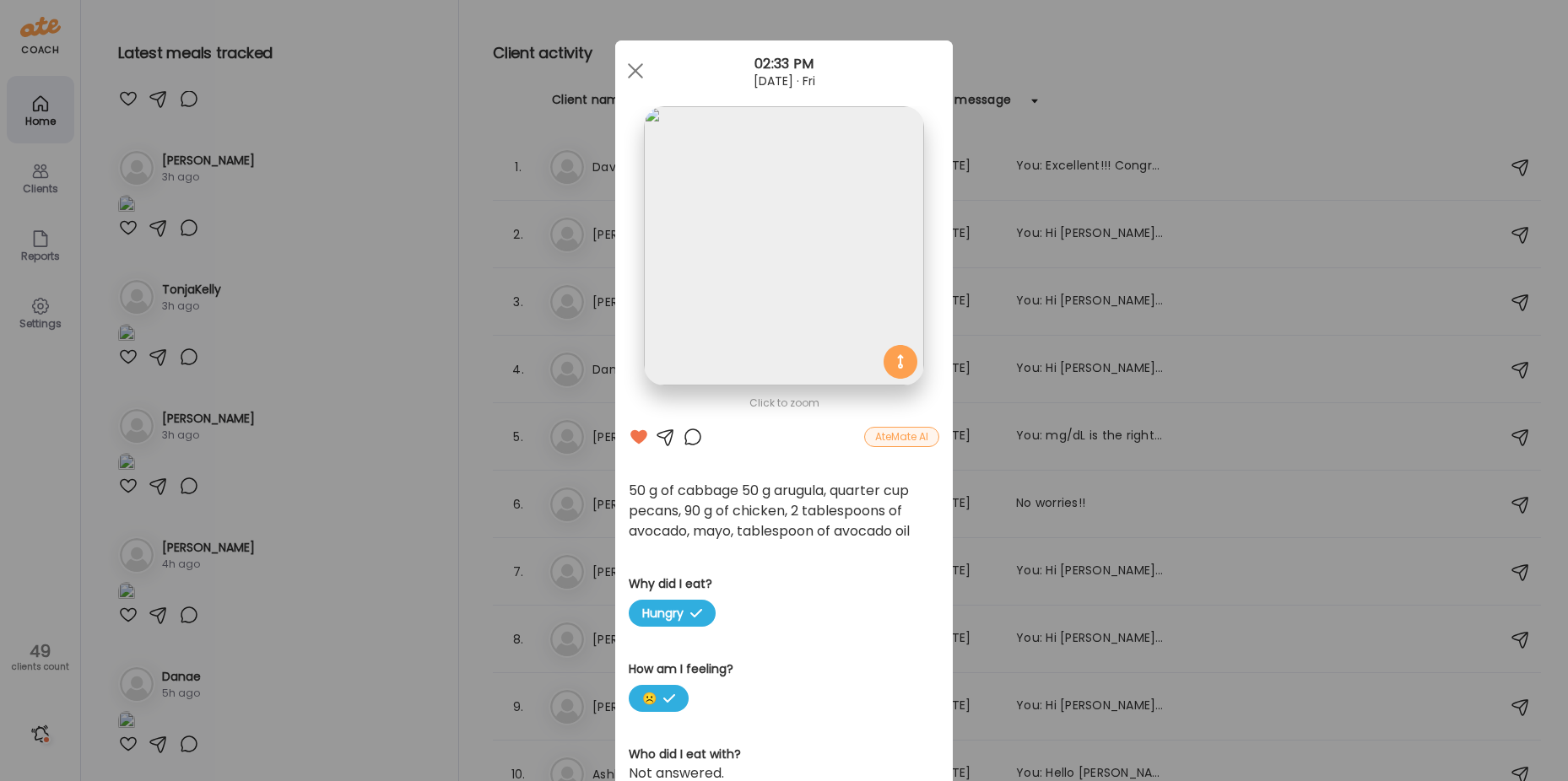
click at [683, 434] on div at bounding box center [692, 436] width 20 height 20
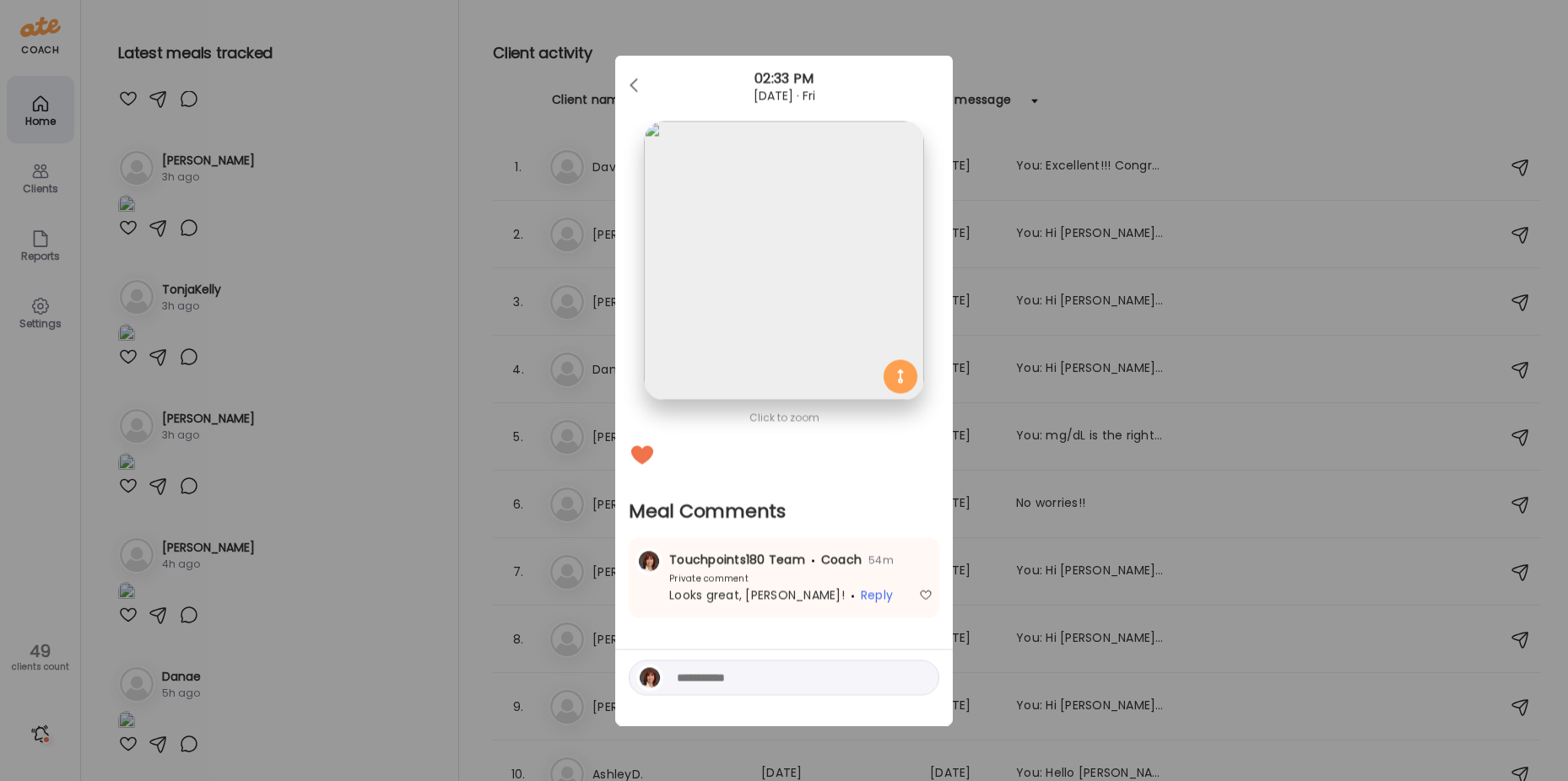
click at [382, 641] on div "Ate Coach Dashboard Wahoo! It’s official Take a moment to set up your Coach Pro…" at bounding box center [784, 390] width 1568 height 781
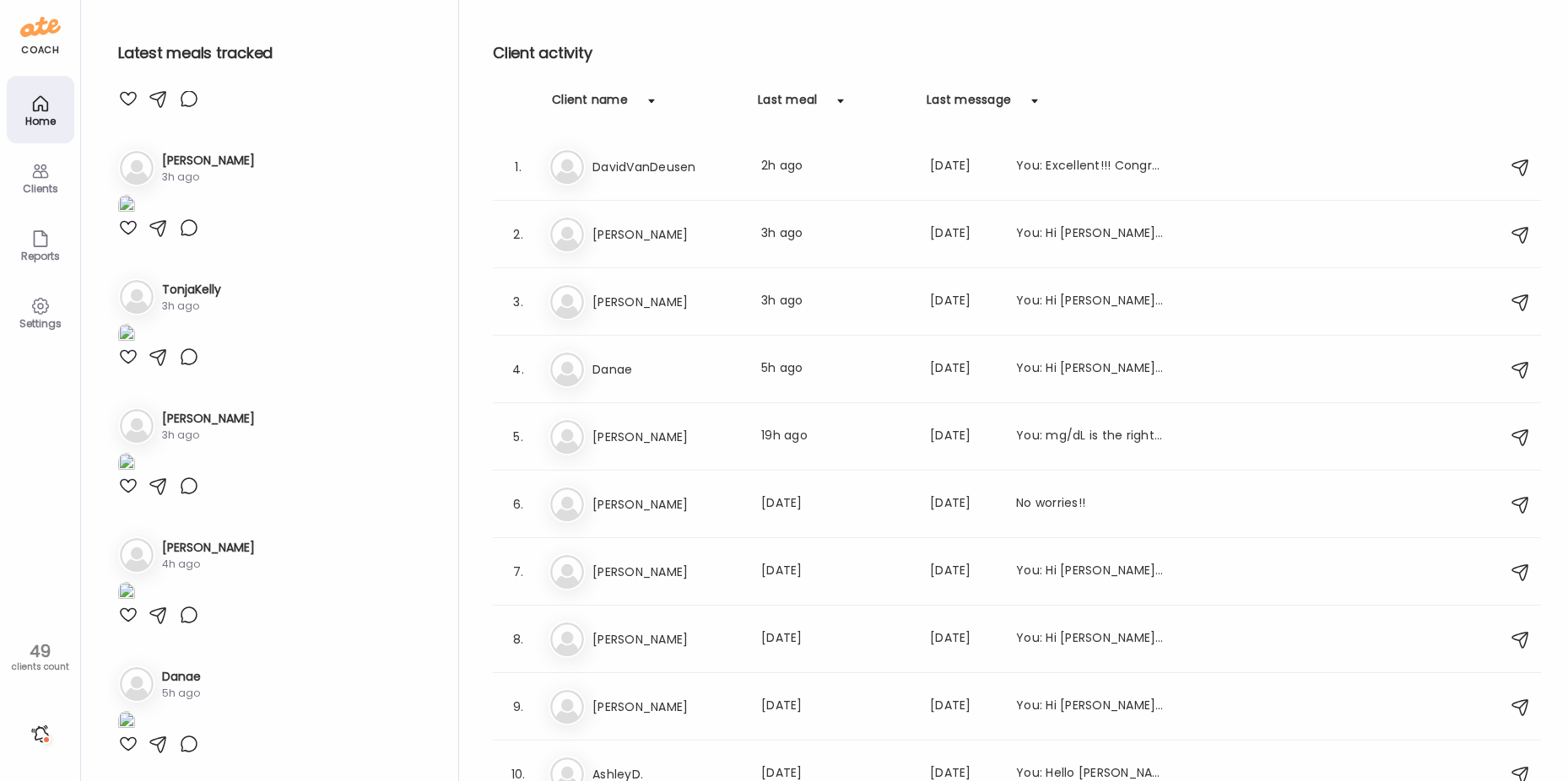
scroll to position [1857, 0]
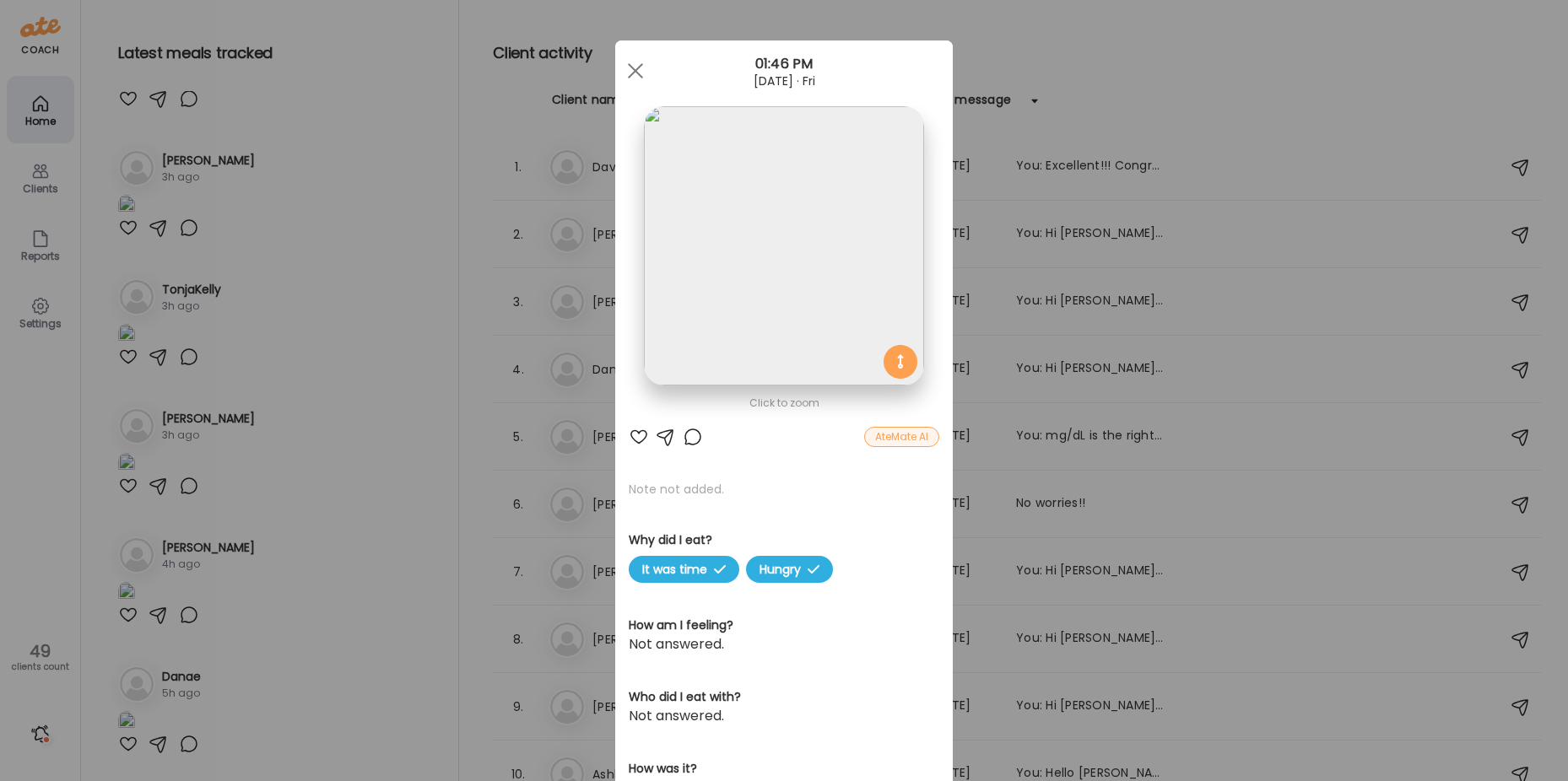
click at [706, 297] on img at bounding box center [784, 246] width 280 height 280
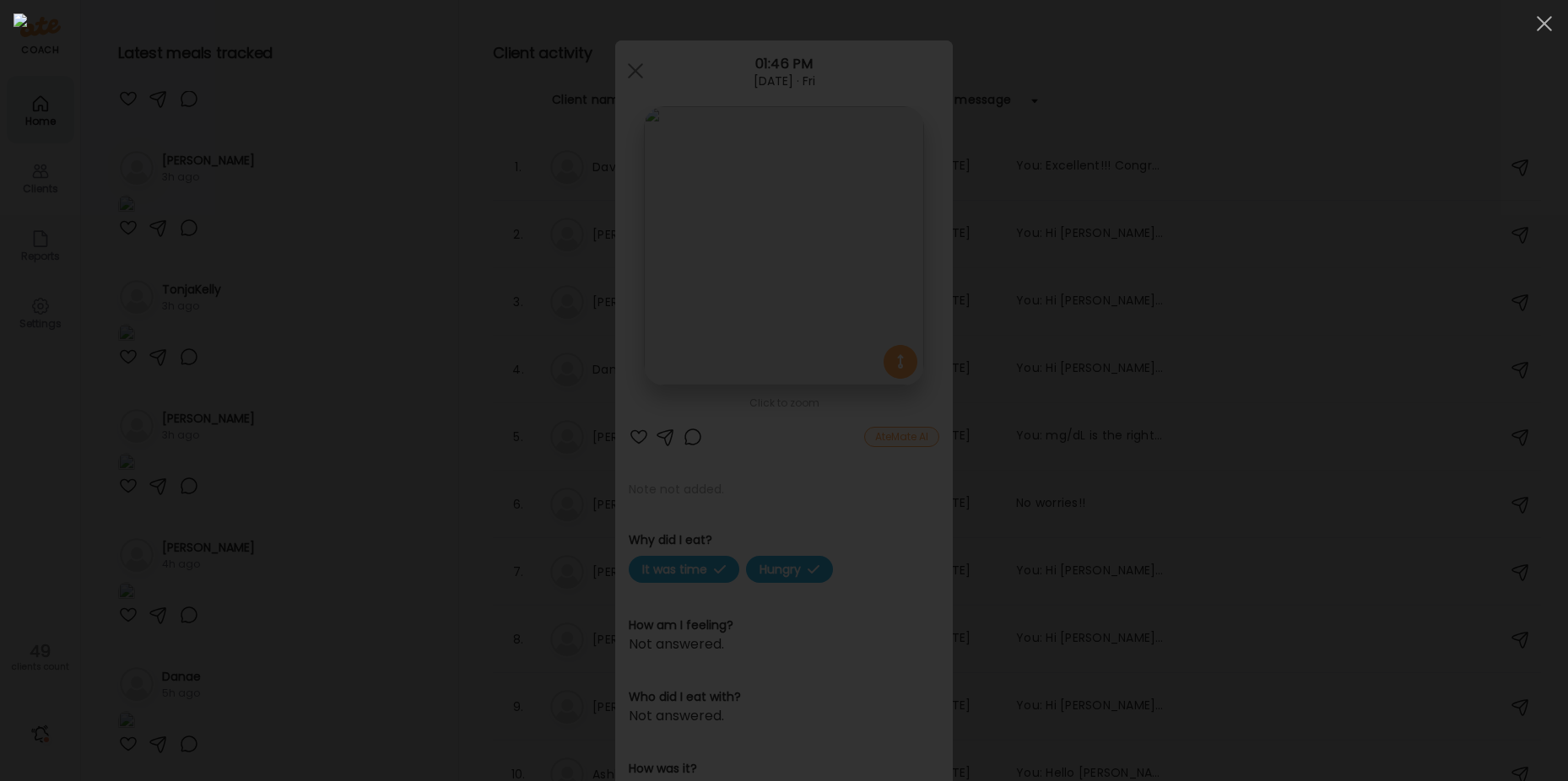
click at [331, 218] on div at bounding box center [784, 390] width 1542 height 755
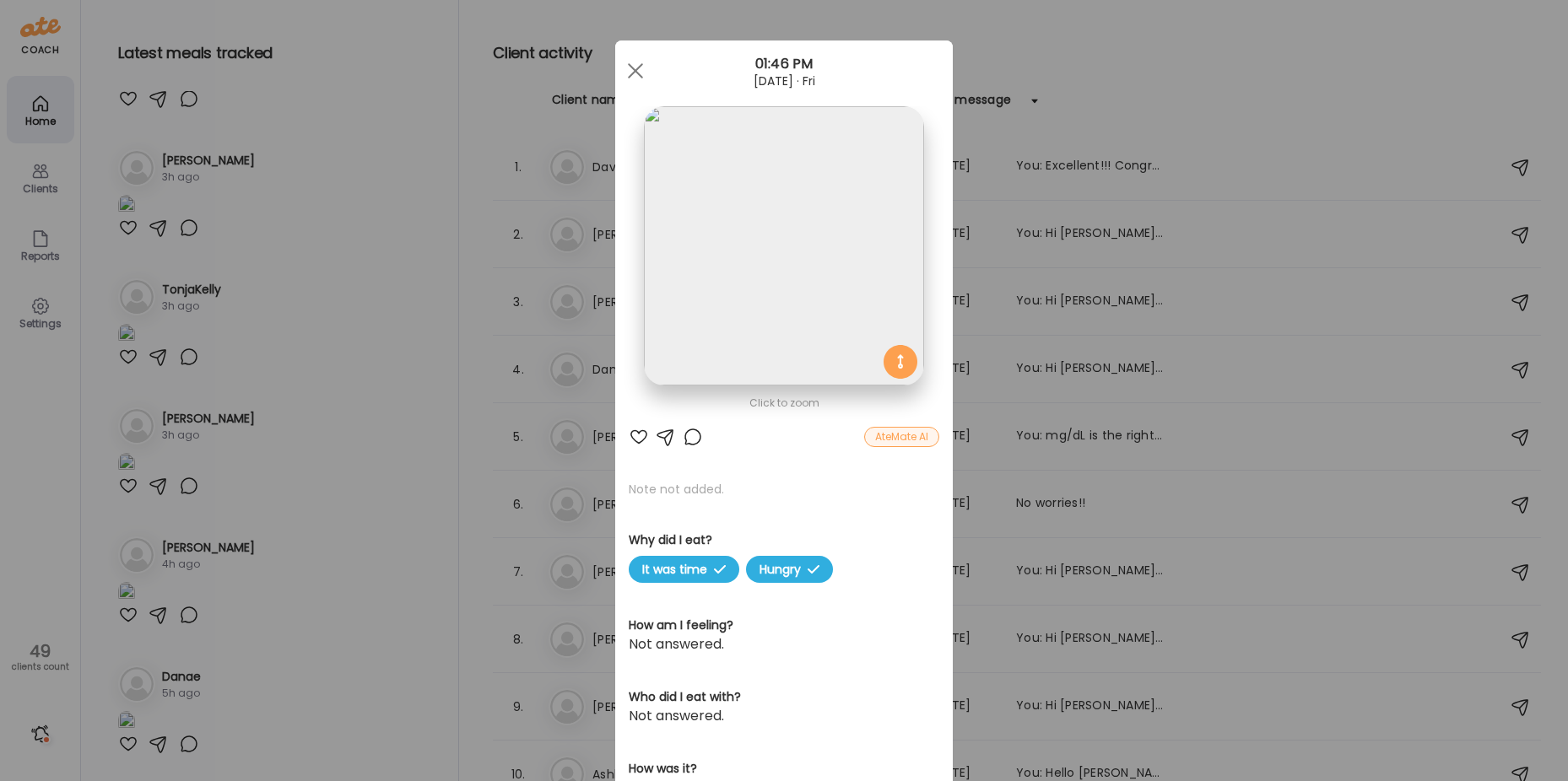
click at [362, 256] on div "Ate Coach Dashboard Wahoo! It’s official Take a moment to set up your Coach Pro…" at bounding box center [784, 390] width 1568 height 781
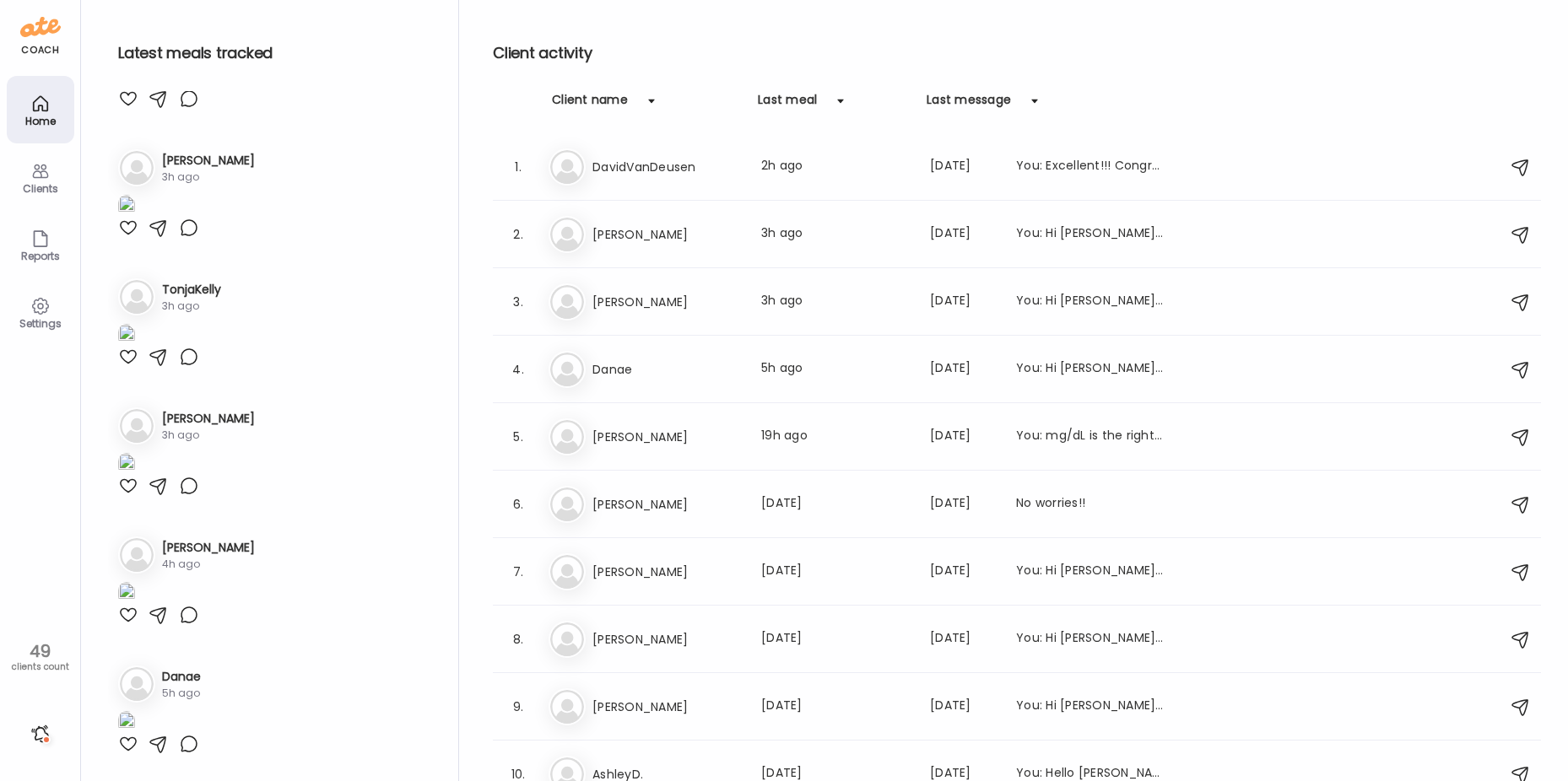
scroll to position [1435, 0]
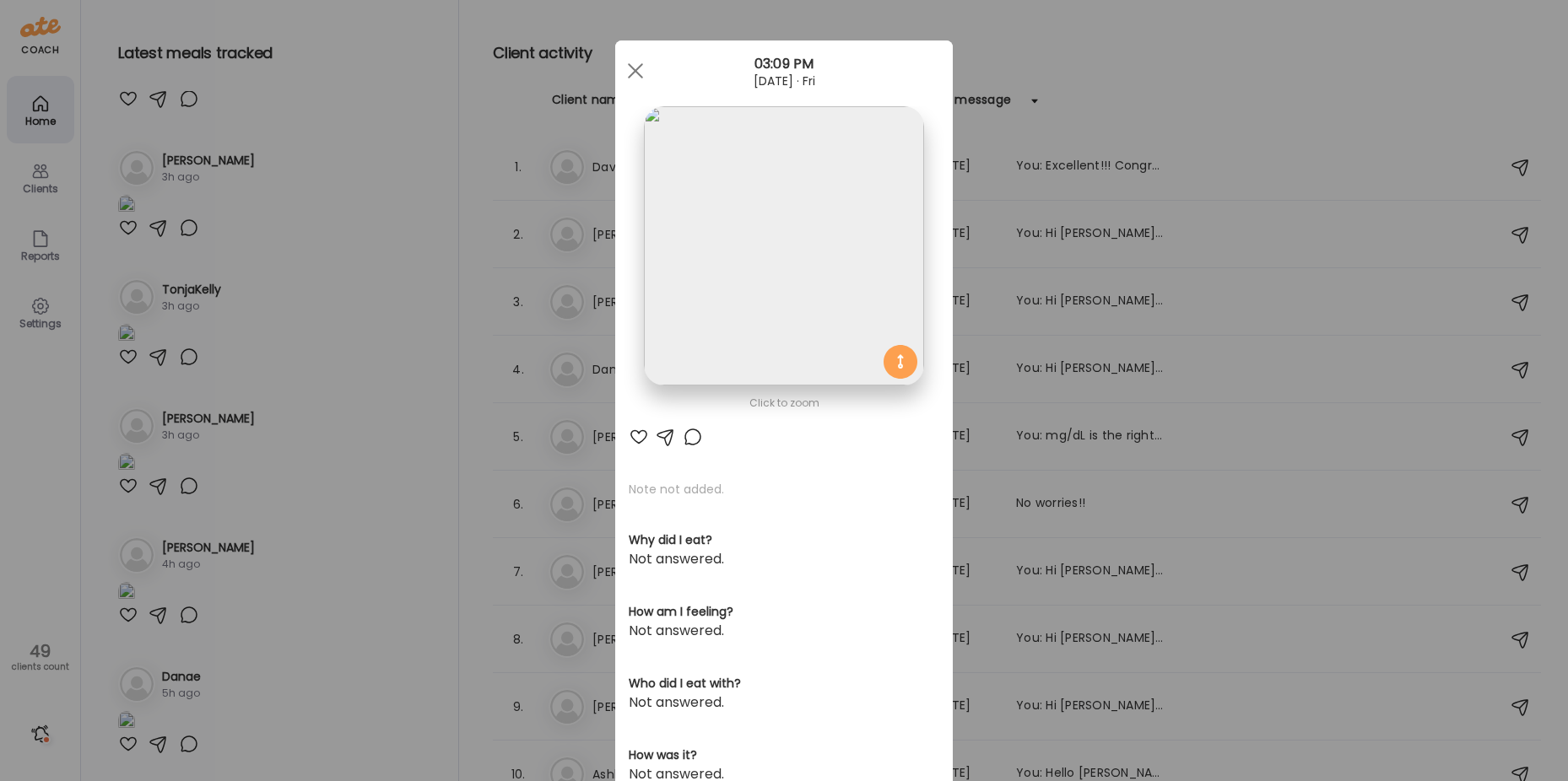
click at [684, 439] on div at bounding box center [692, 436] width 20 height 20
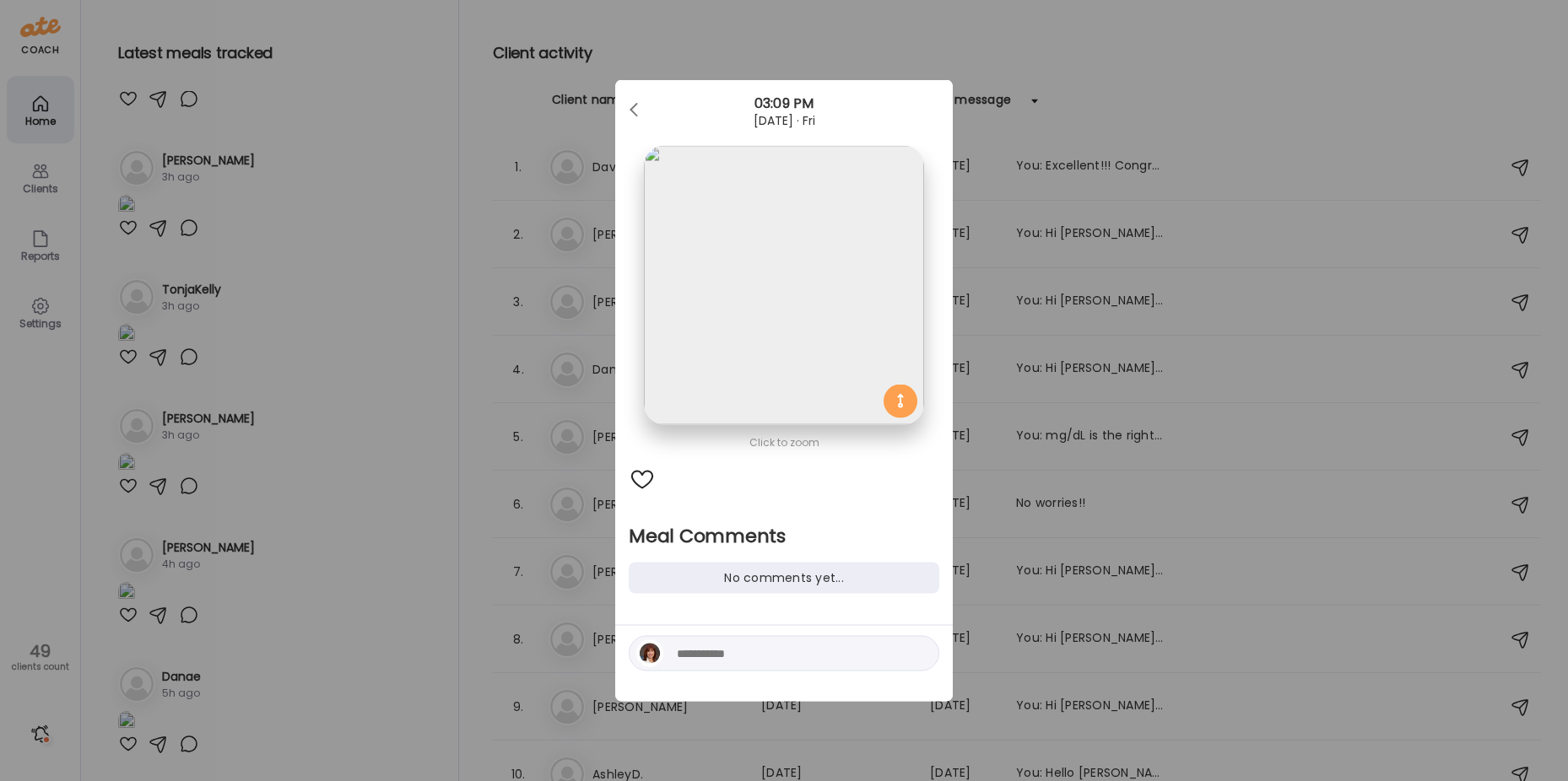
click at [420, 595] on div "Ate Coach Dashboard Wahoo! It’s official Take a moment to set up your Coach Pro…" at bounding box center [784, 390] width 1568 height 781
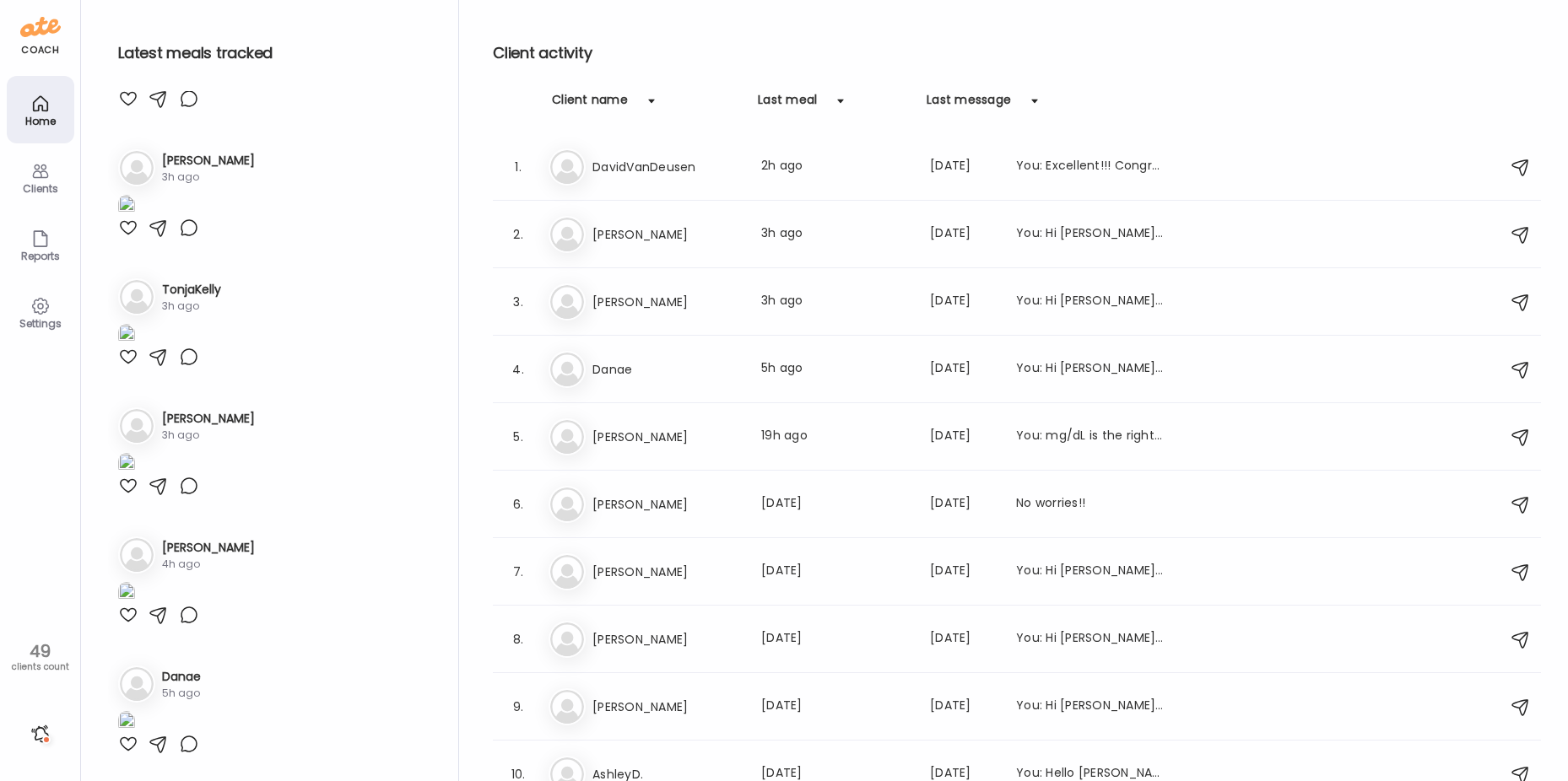
click at [43, 736] on div at bounding box center [41, 734] width 27 height 27
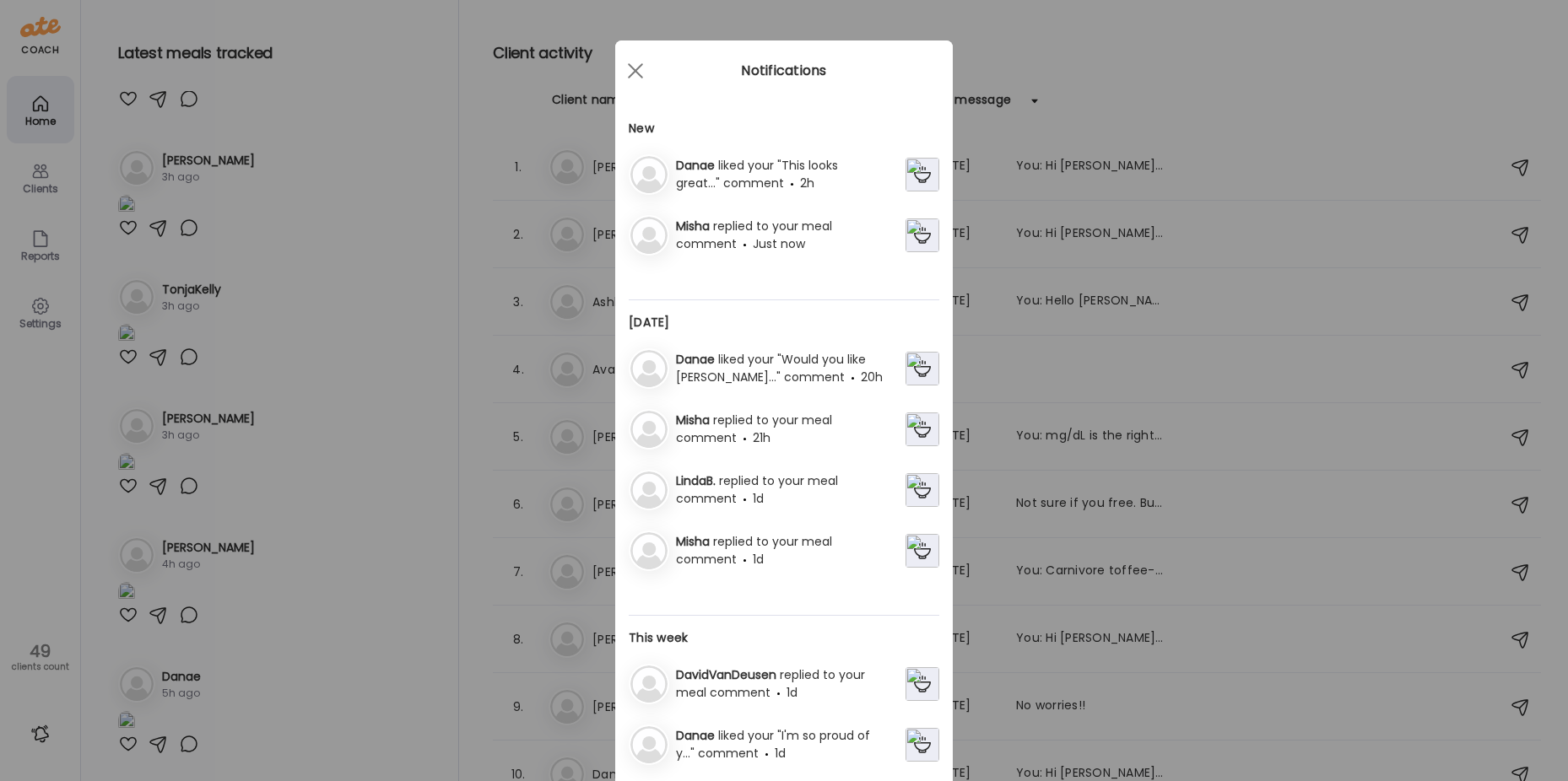
click at [916, 233] on img at bounding box center [923, 235] width 34 height 34
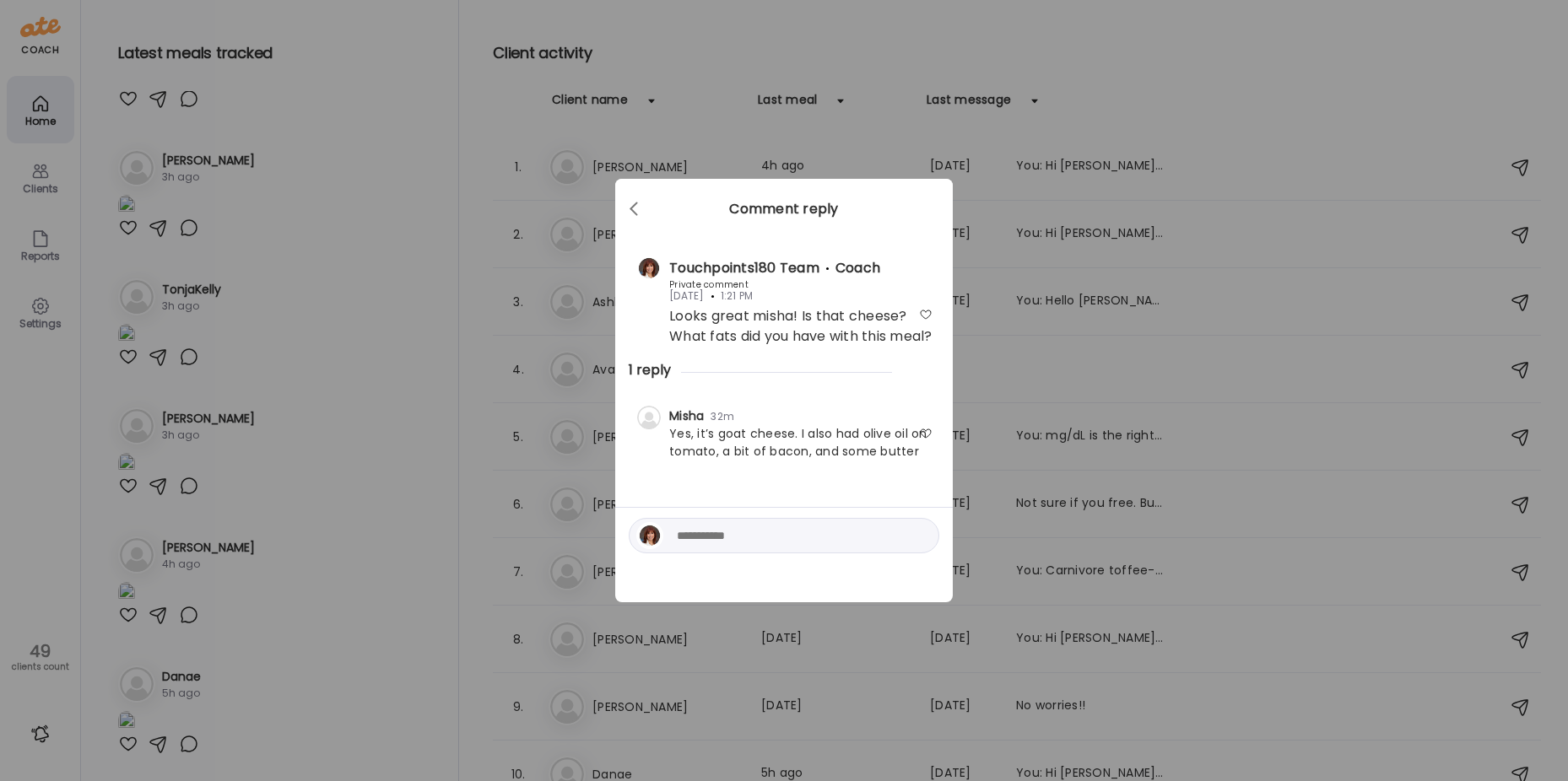
click at [677, 538] on div at bounding box center [784, 536] width 311 height 36
click at [725, 546] on textarea at bounding box center [791, 535] width 228 height 20
type textarea "******"
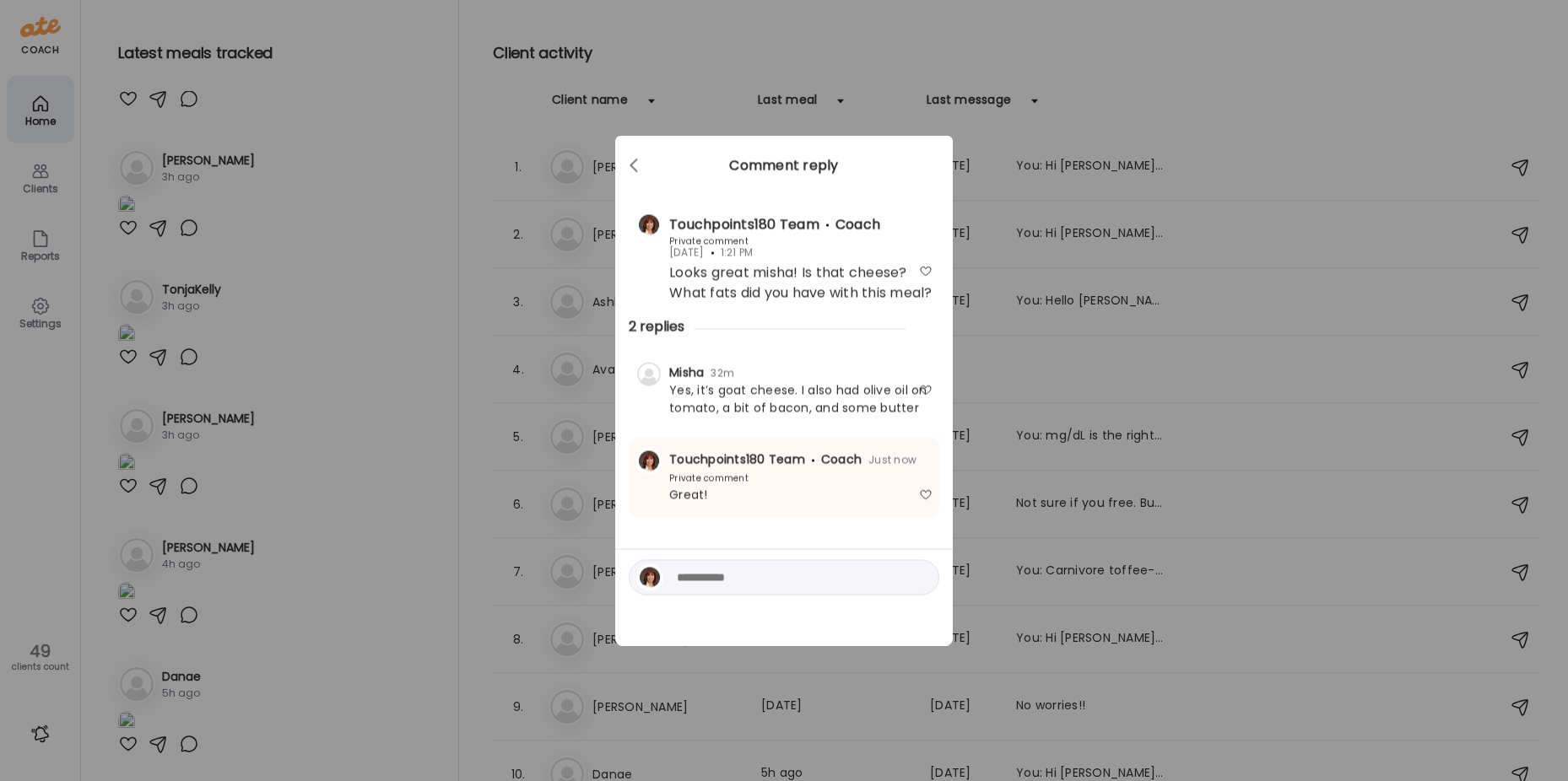
click at [367, 642] on div "Ate Coach Dashboard Wahoo! It’s official Take a moment to set up your Coach Pro…" at bounding box center [784, 390] width 1568 height 781
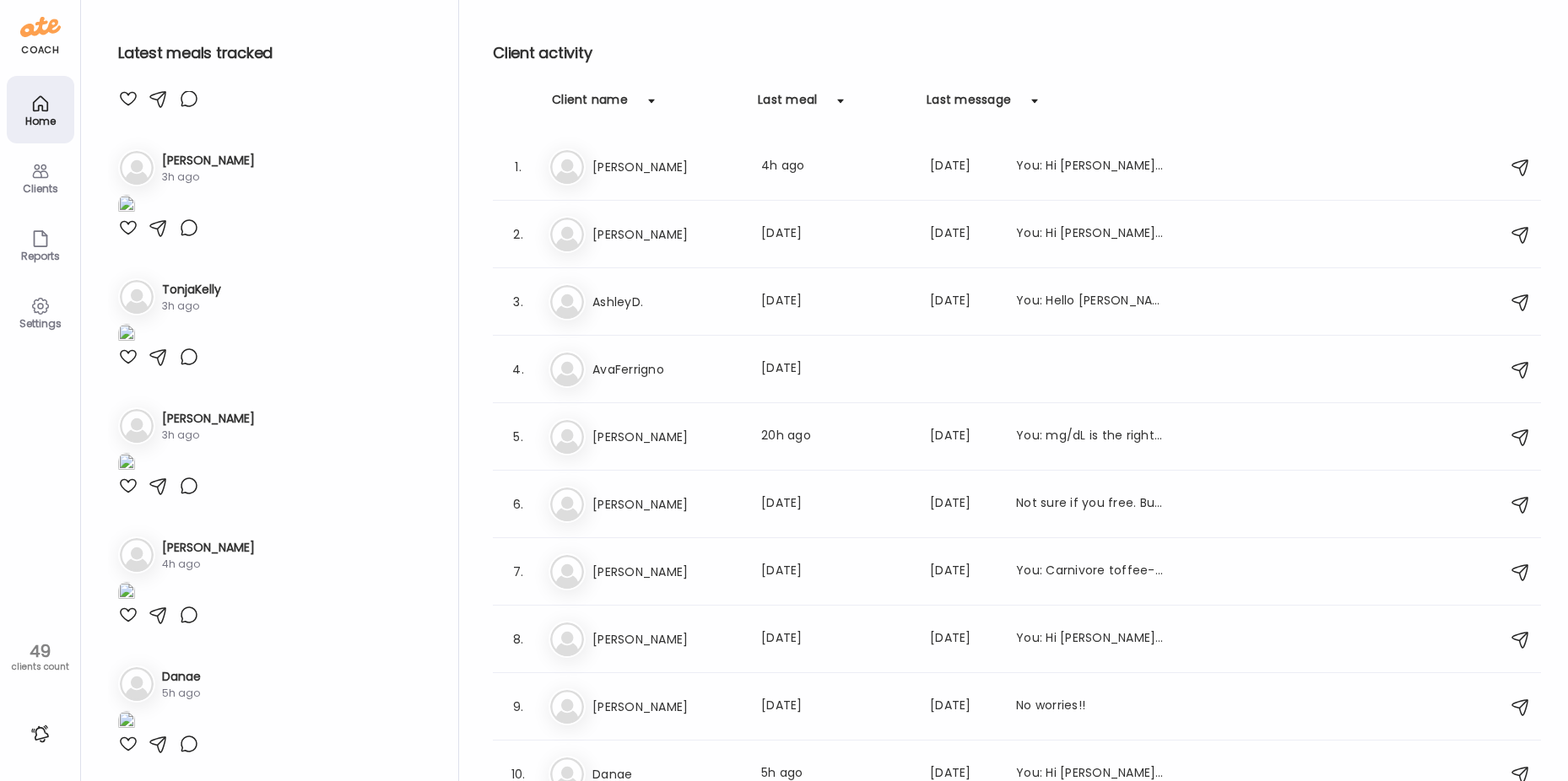
scroll to position [3797, 0]
drag, startPoint x: 123, startPoint y: 691, endPoint x: 183, endPoint y: 627, distance: 87.7
click at [123, 238] on div at bounding box center [128, 228] width 20 height 20
click at [122, 109] on div at bounding box center [128, 98] width 20 height 20
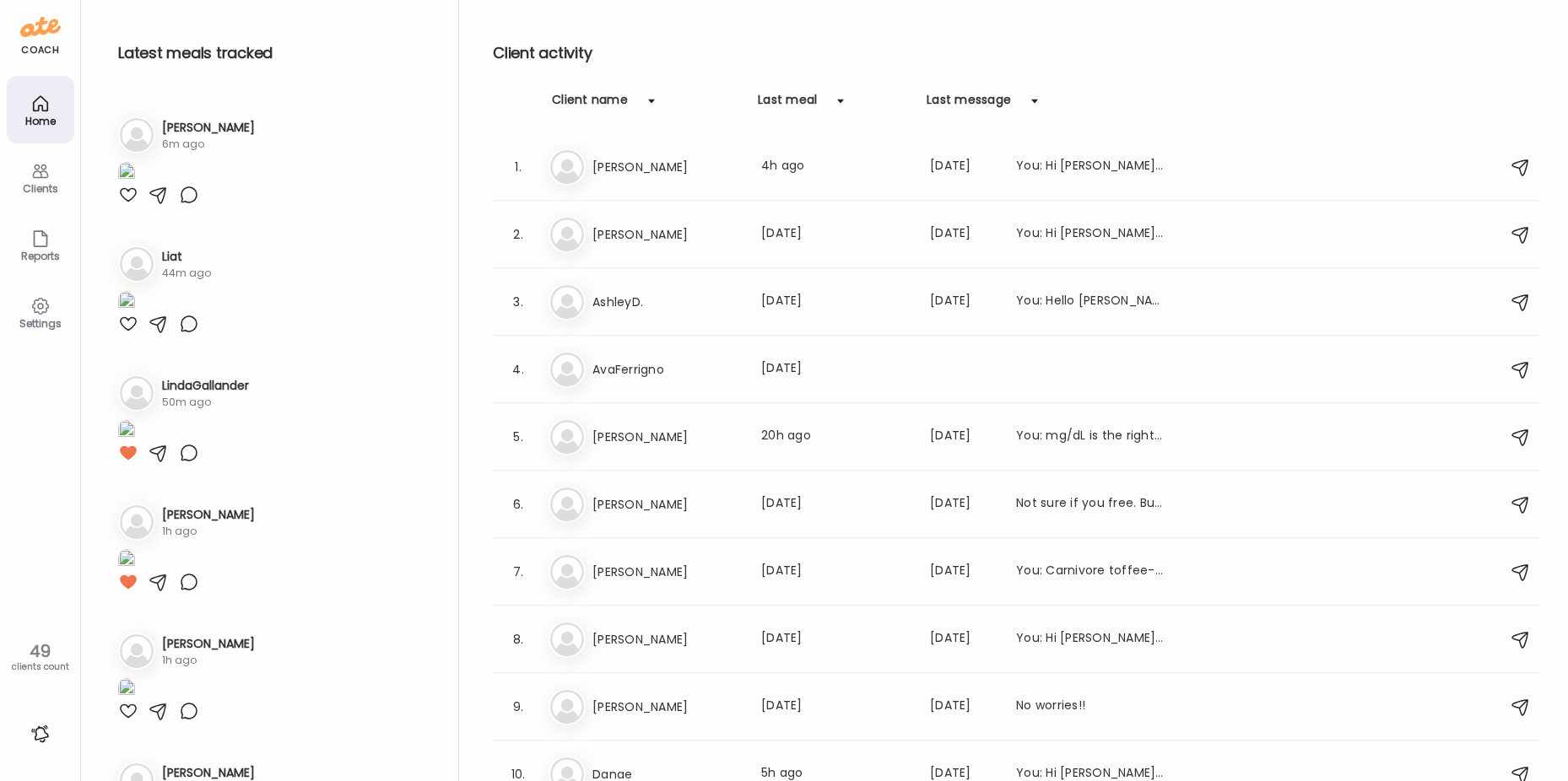
scroll to position [0, 0]
